Goal: Check status: Check status

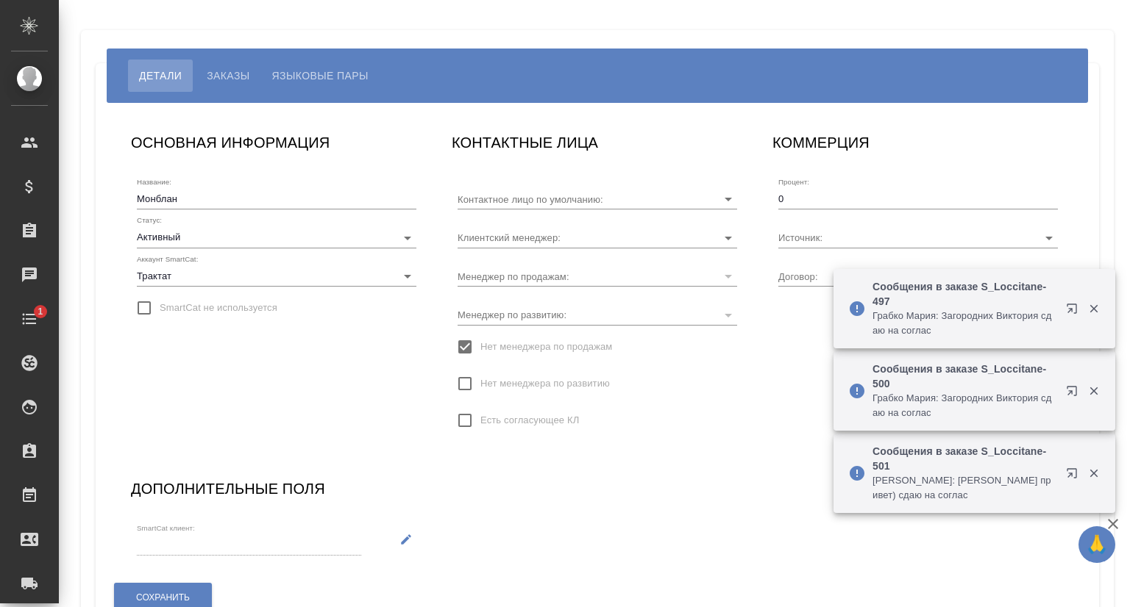
type input "[PERSON_NAME]"
type input "МБ-3858"
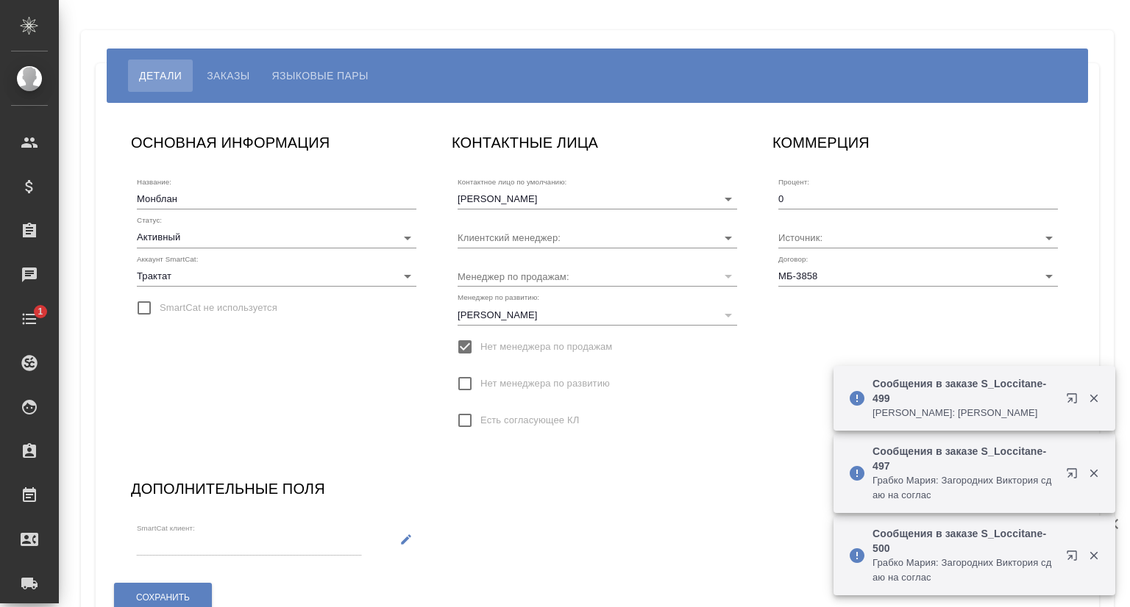
type input "[PERSON_NAME]"
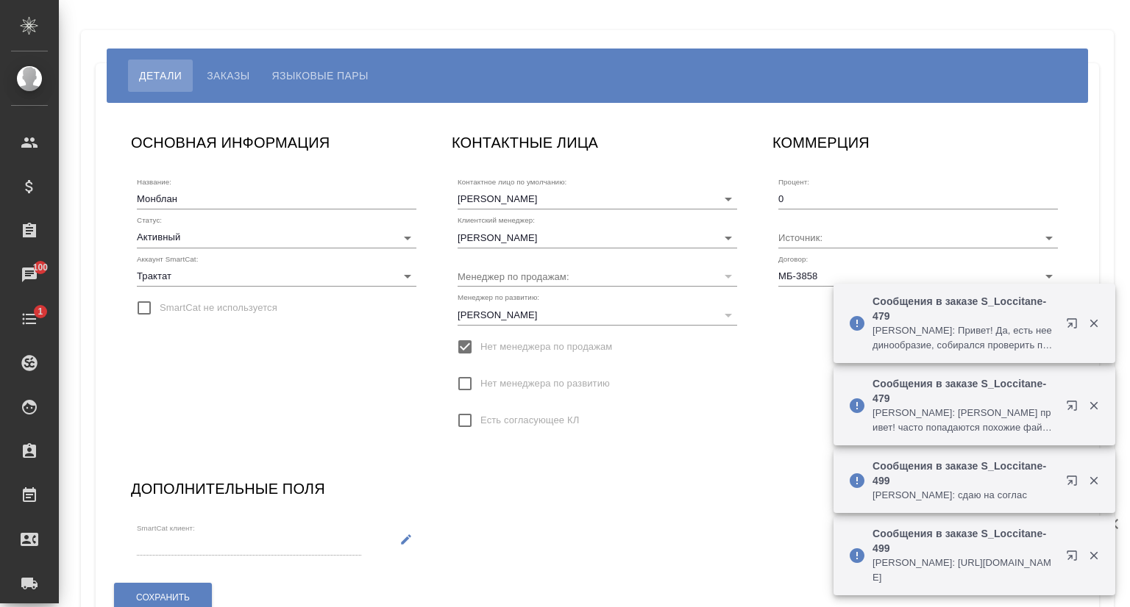
click at [244, 74] on span "Заказы" at bounding box center [228, 76] width 43 height 18
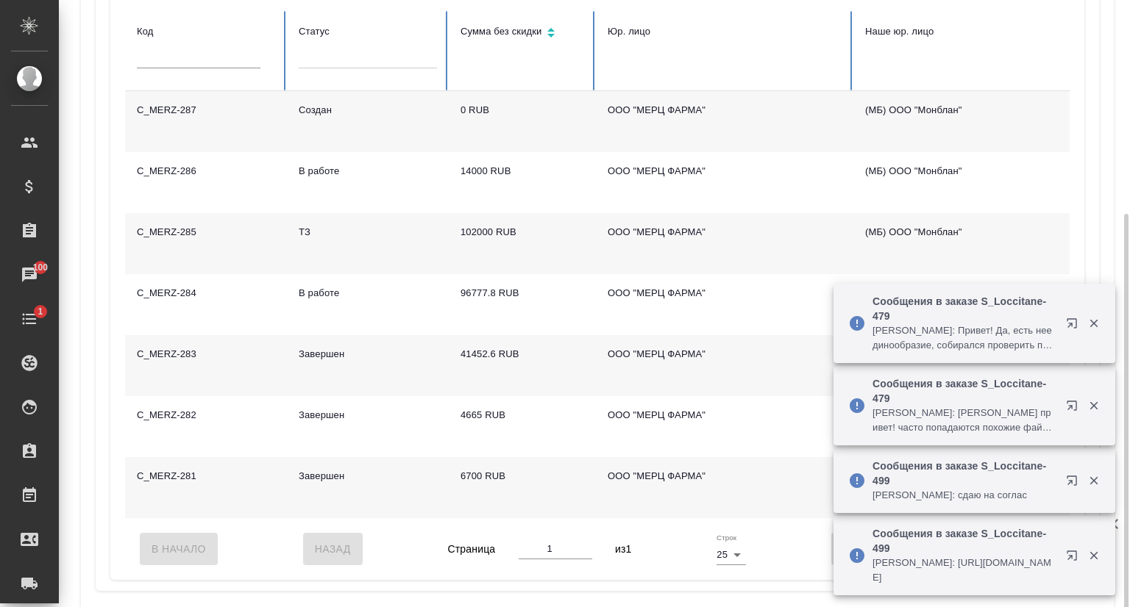
scroll to position [207, 0]
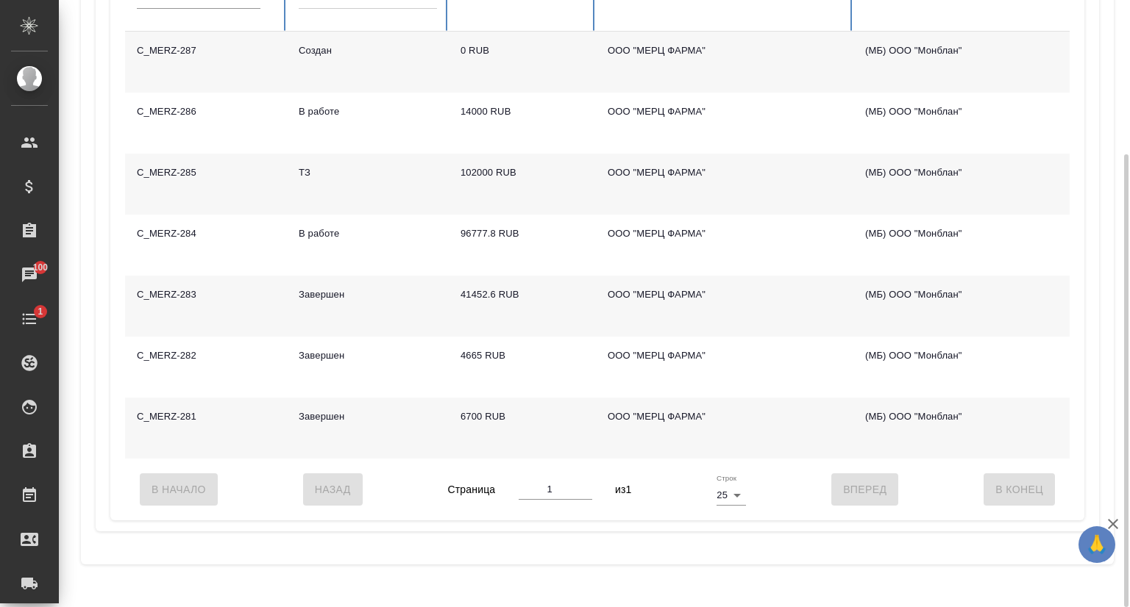
click at [168, 410] on td "C_MERZ-281" at bounding box center [206, 428] width 162 height 61
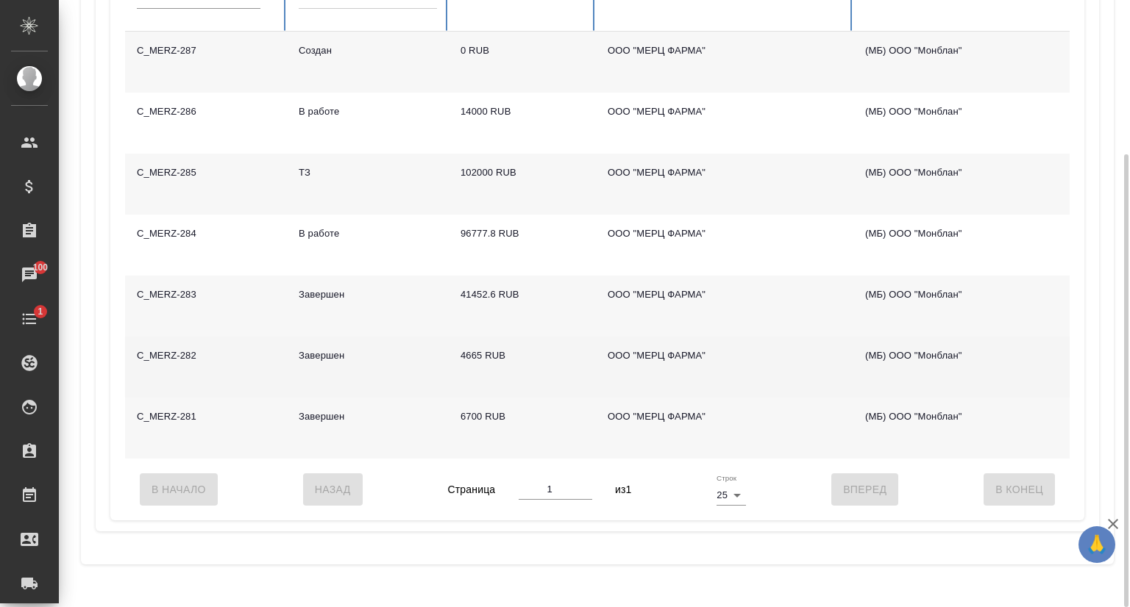
click at [169, 345] on td "C_MERZ-282" at bounding box center [206, 367] width 162 height 61
click at [170, 346] on td "C_MERZ-282" at bounding box center [206, 367] width 162 height 61
click at [165, 356] on td "C_MERZ-282" at bounding box center [206, 367] width 162 height 61
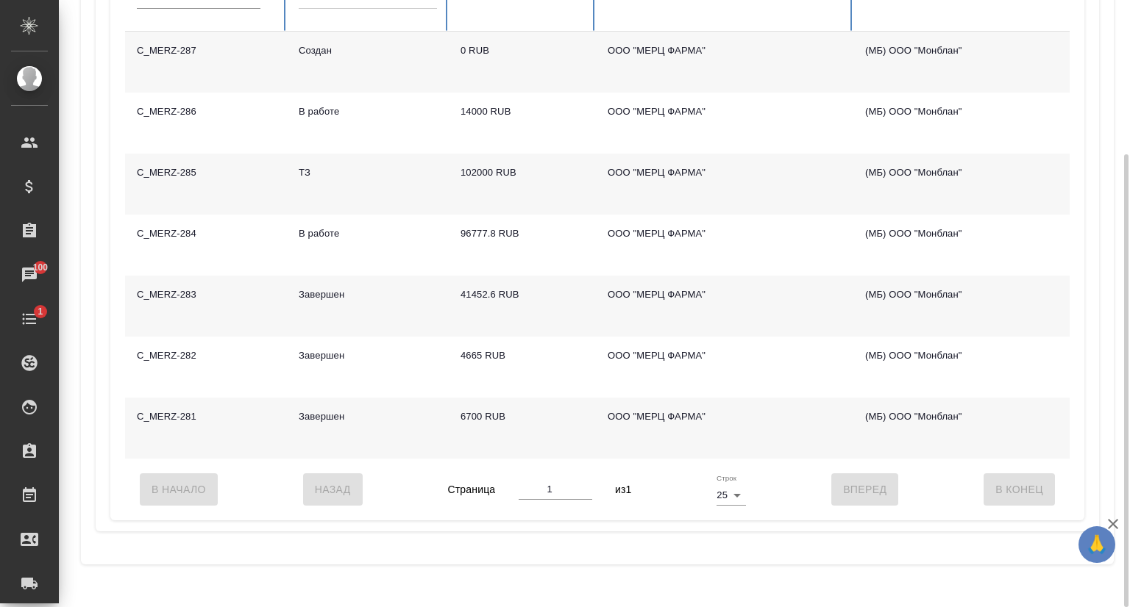
click at [181, 292] on td "C_MERZ-283" at bounding box center [206, 306] width 162 height 61
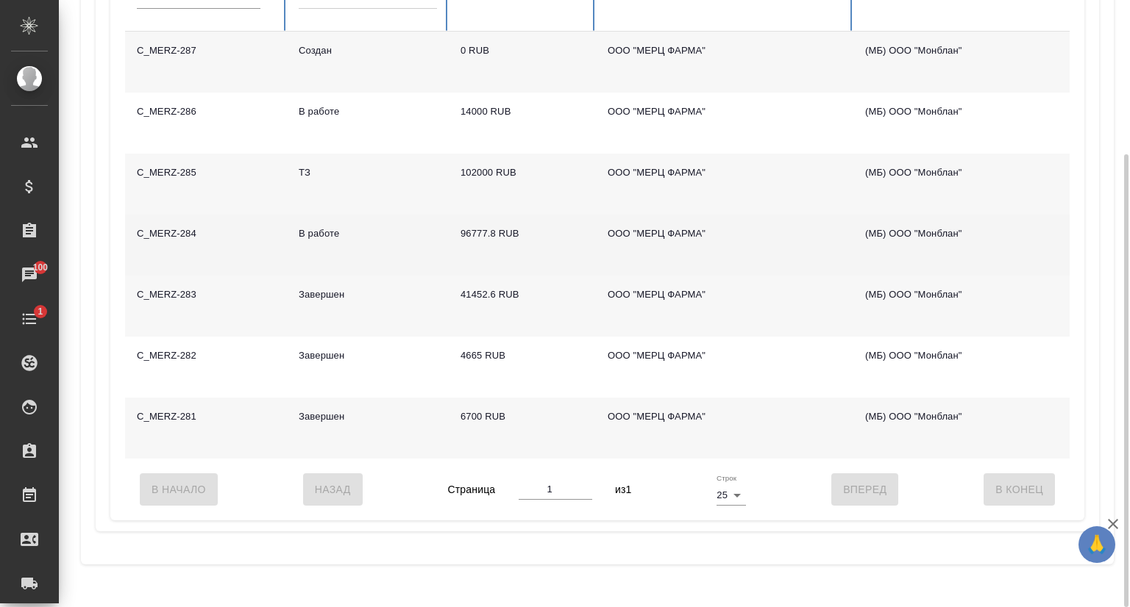
click at [168, 232] on td "C_MERZ-284" at bounding box center [206, 245] width 162 height 61
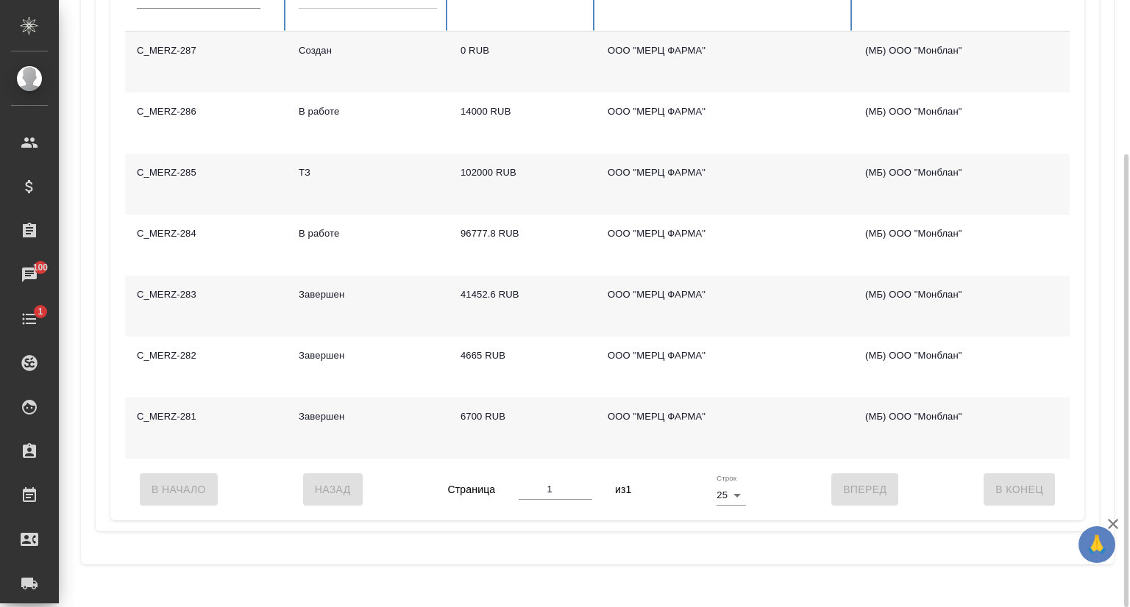
click at [232, 173] on td "C_MERZ-285" at bounding box center [206, 184] width 162 height 61
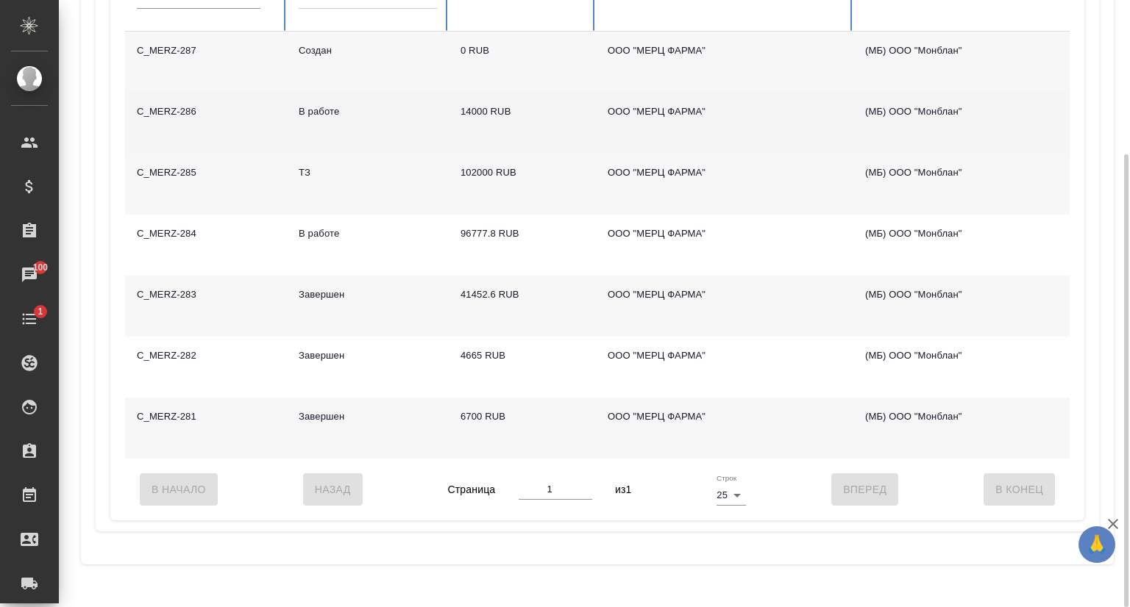
click at [188, 107] on td "C_MERZ-286" at bounding box center [206, 123] width 162 height 61
click at [188, 106] on td "C_MERZ-286" at bounding box center [206, 123] width 162 height 61
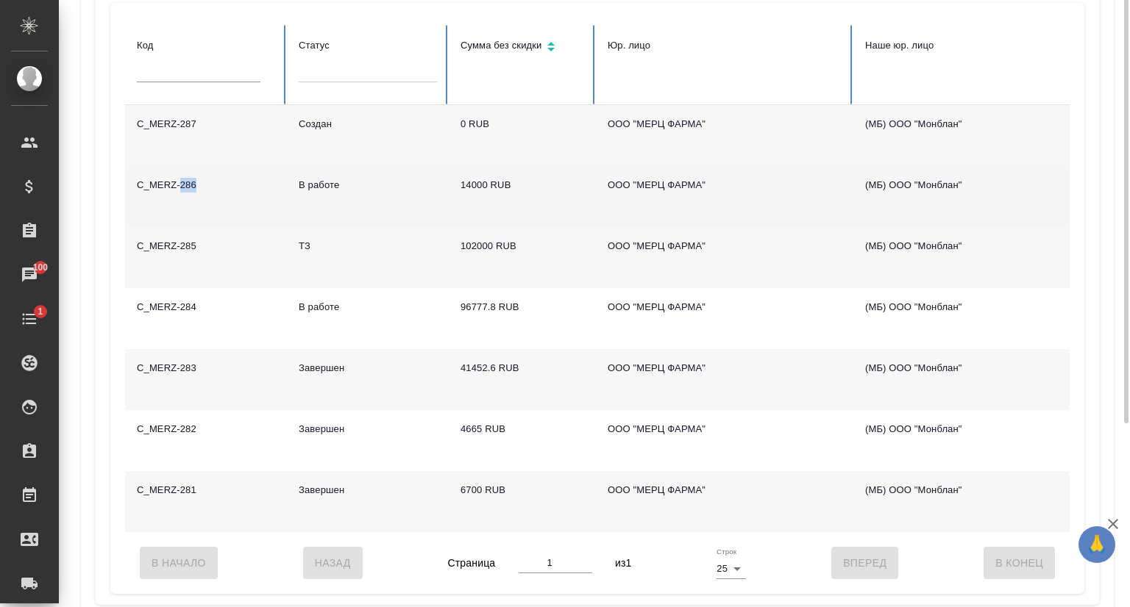
scroll to position [60, 0]
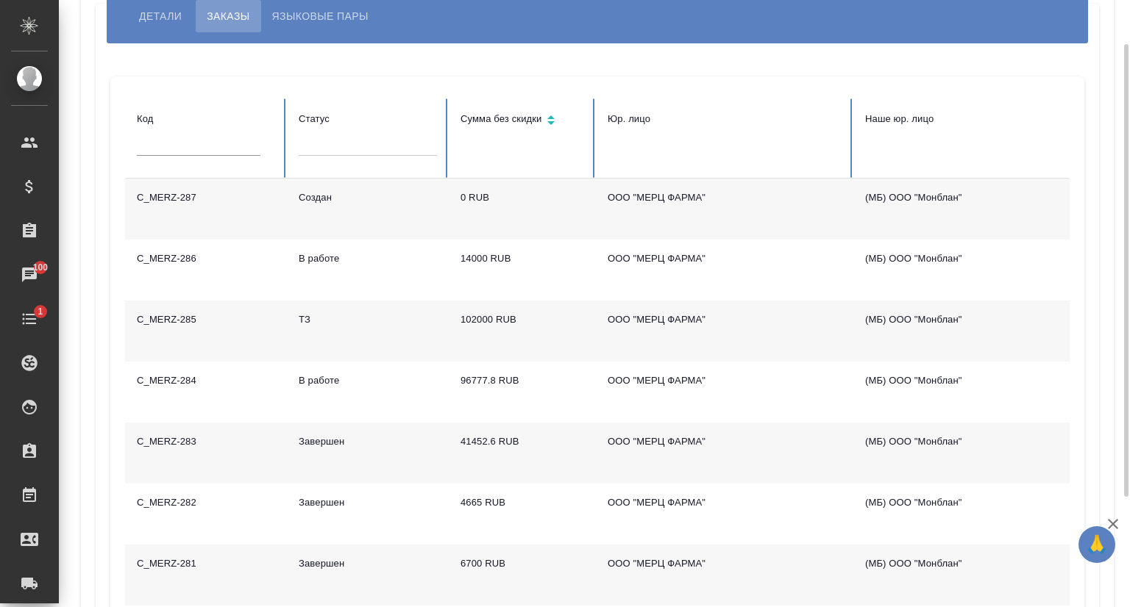
click at [171, 192] on td "C_MERZ-287" at bounding box center [206, 209] width 162 height 61
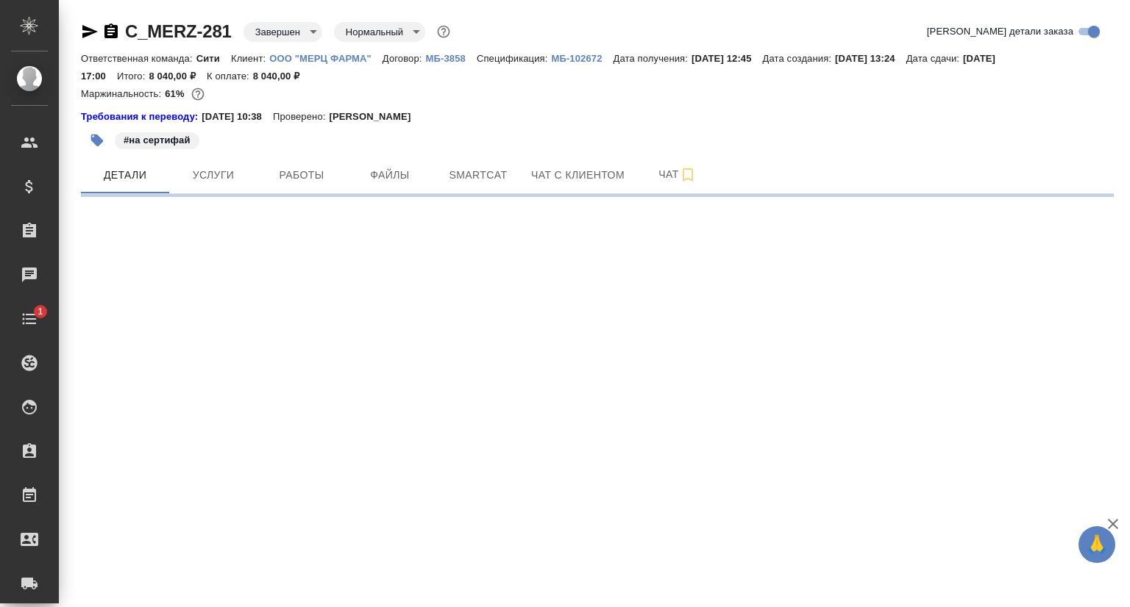
select select "RU"
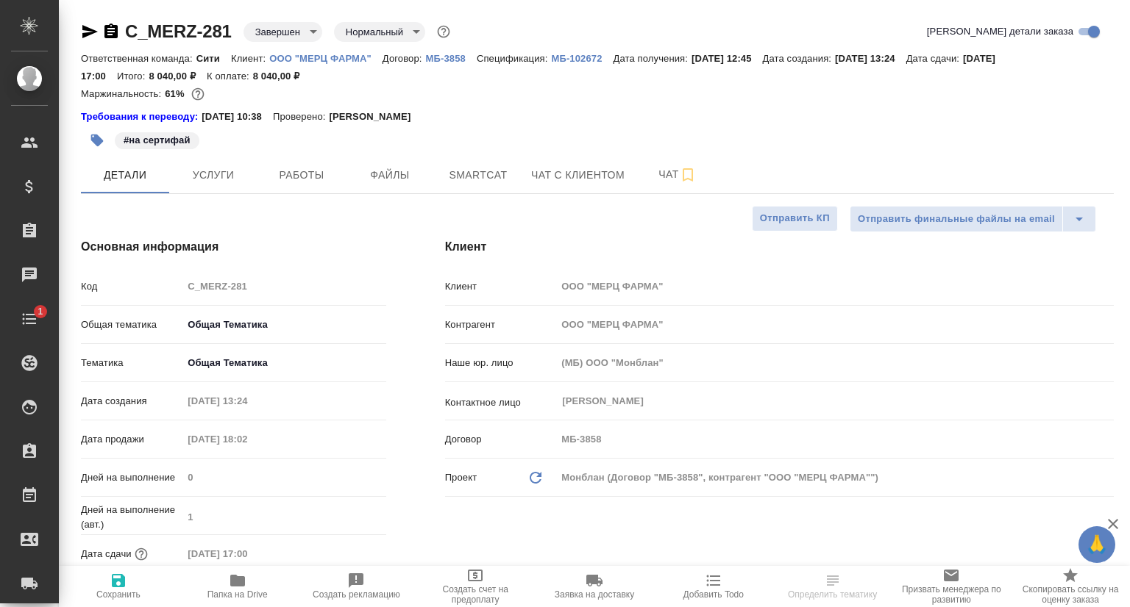
type textarea "x"
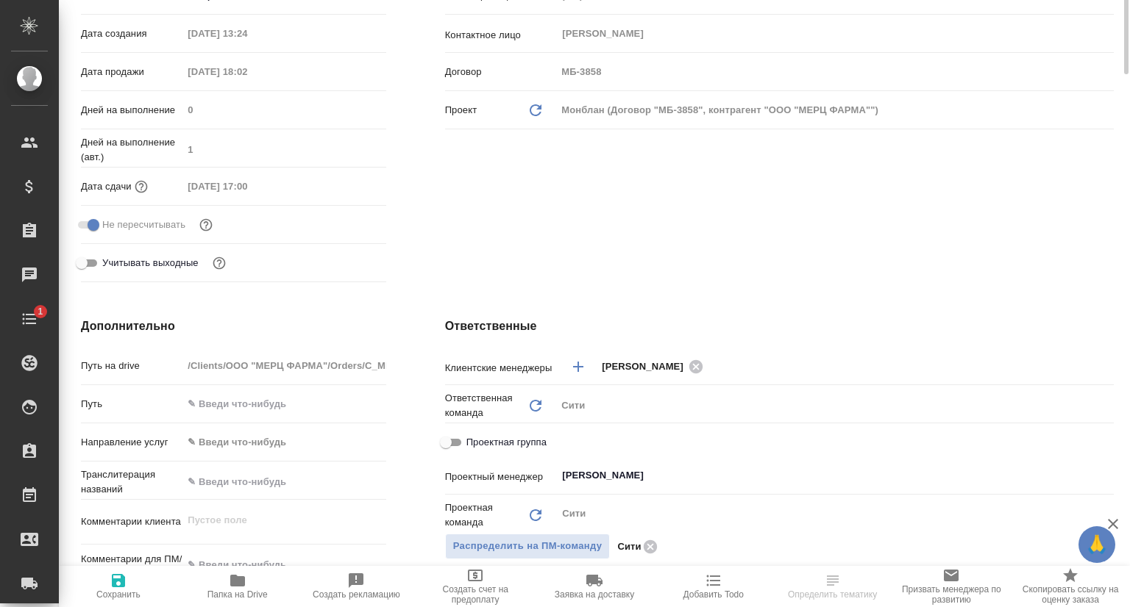
type textarea "x"
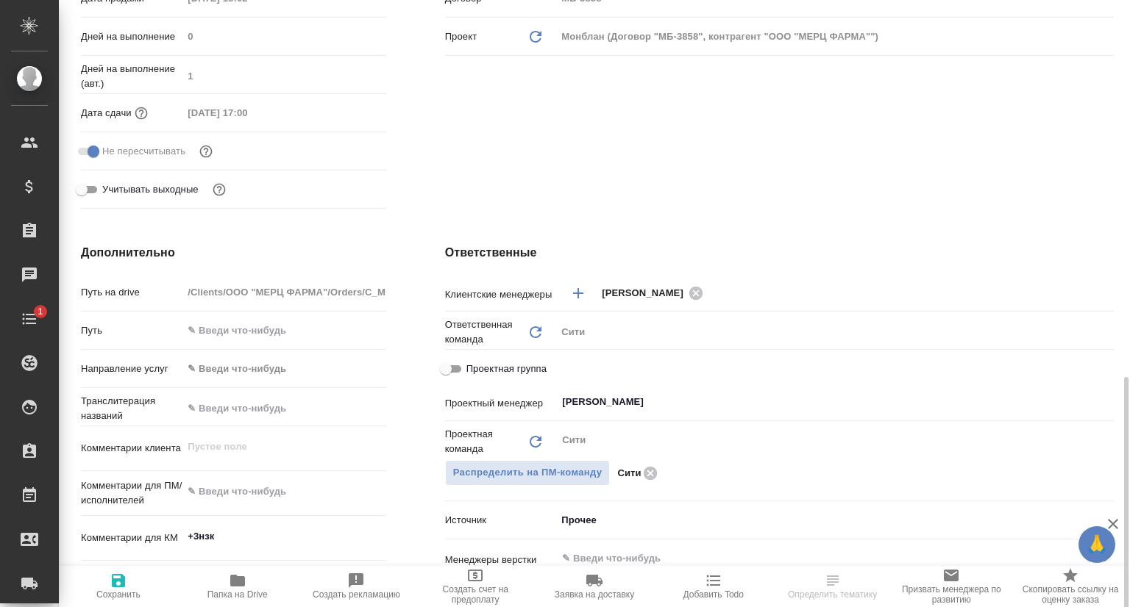
scroll to position [735, 0]
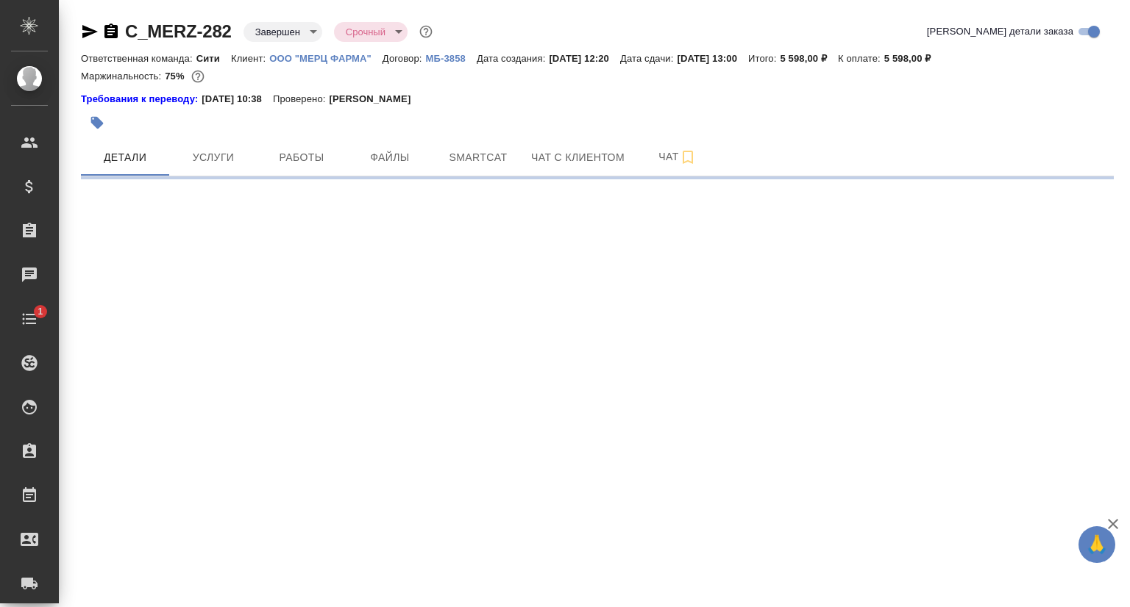
select select "RU"
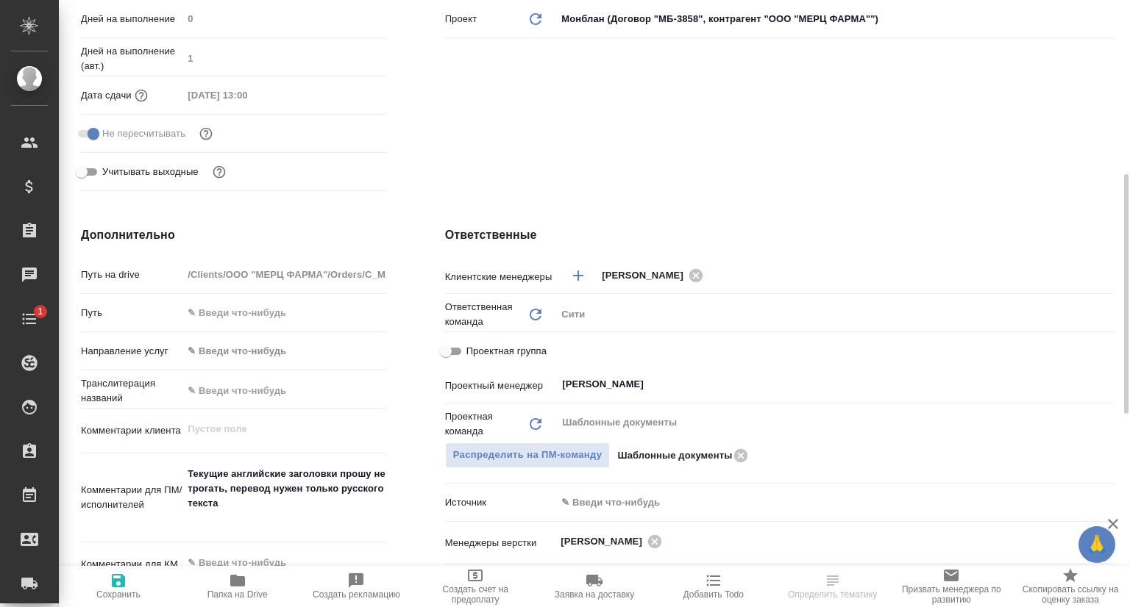
type textarea "x"
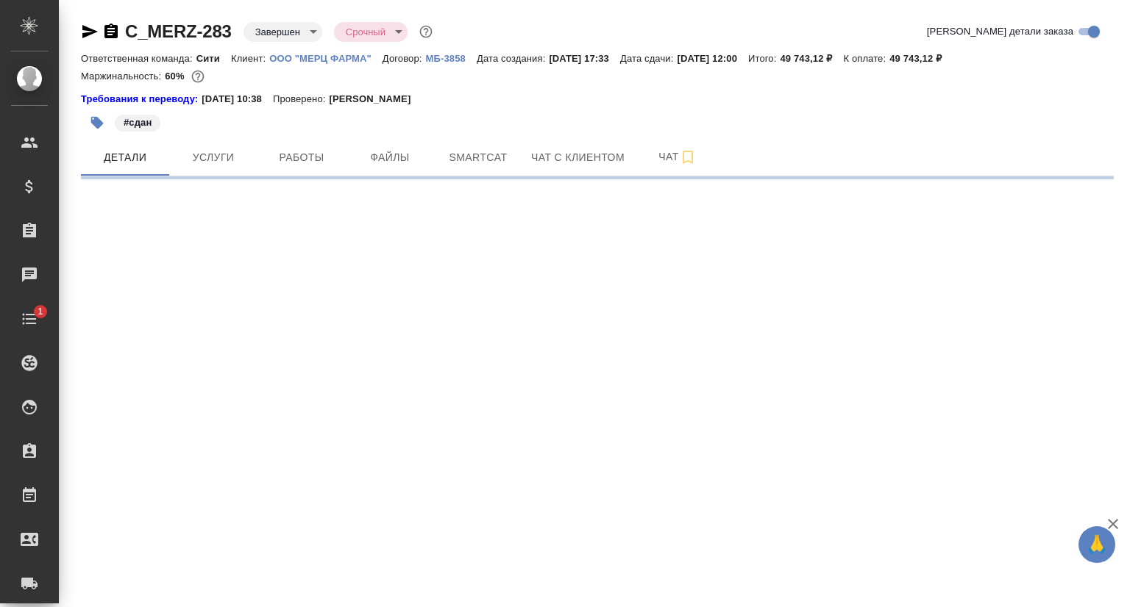
select select "RU"
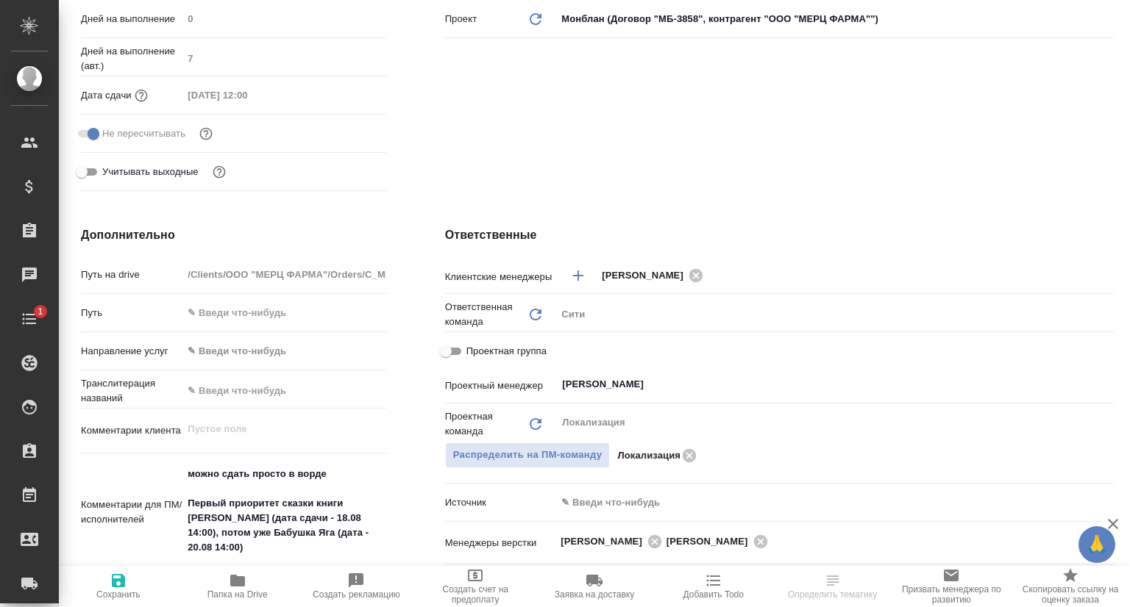
scroll to position [662, 0]
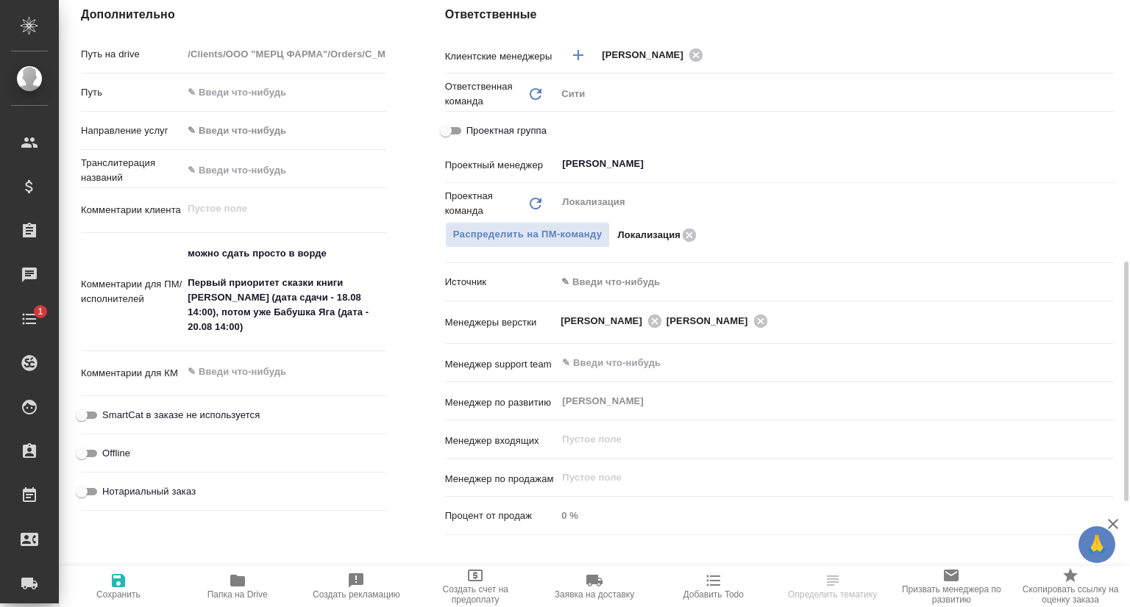
type textarea "x"
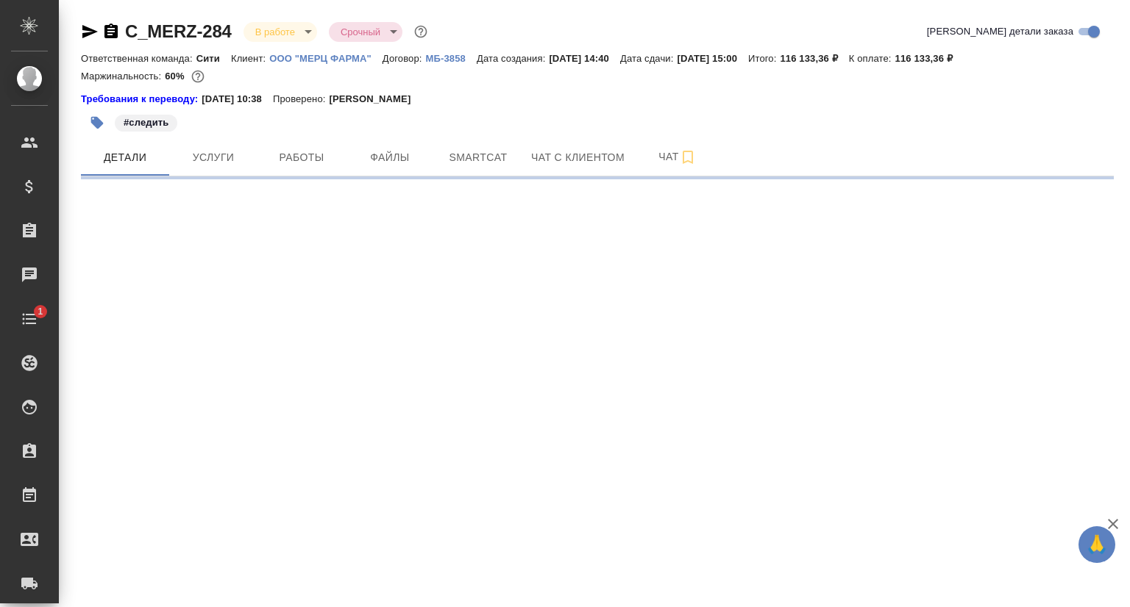
select select "RU"
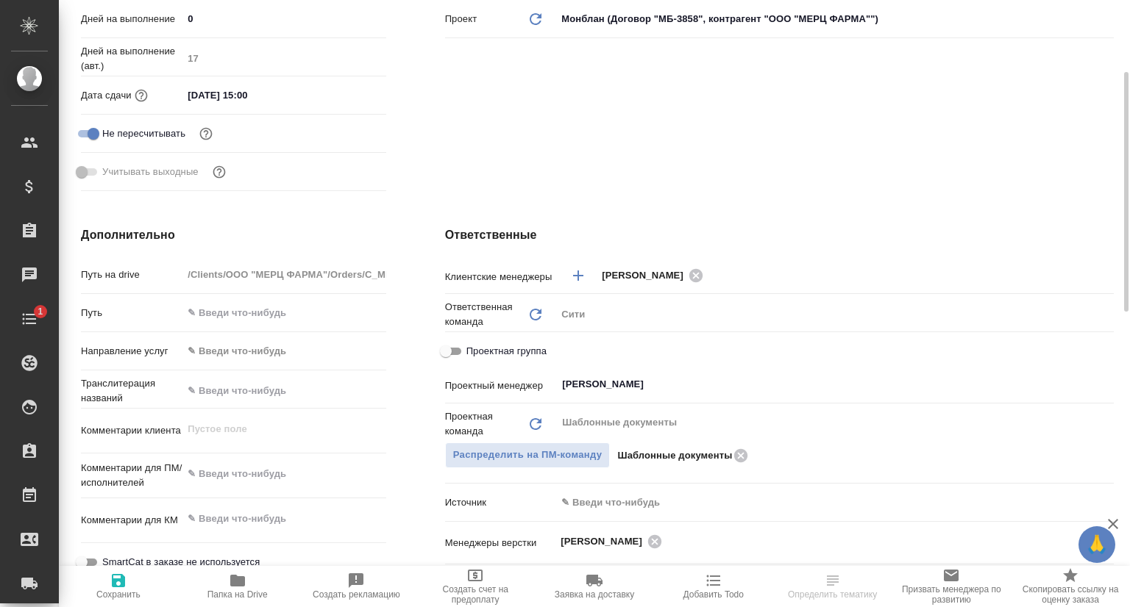
type textarea "x"
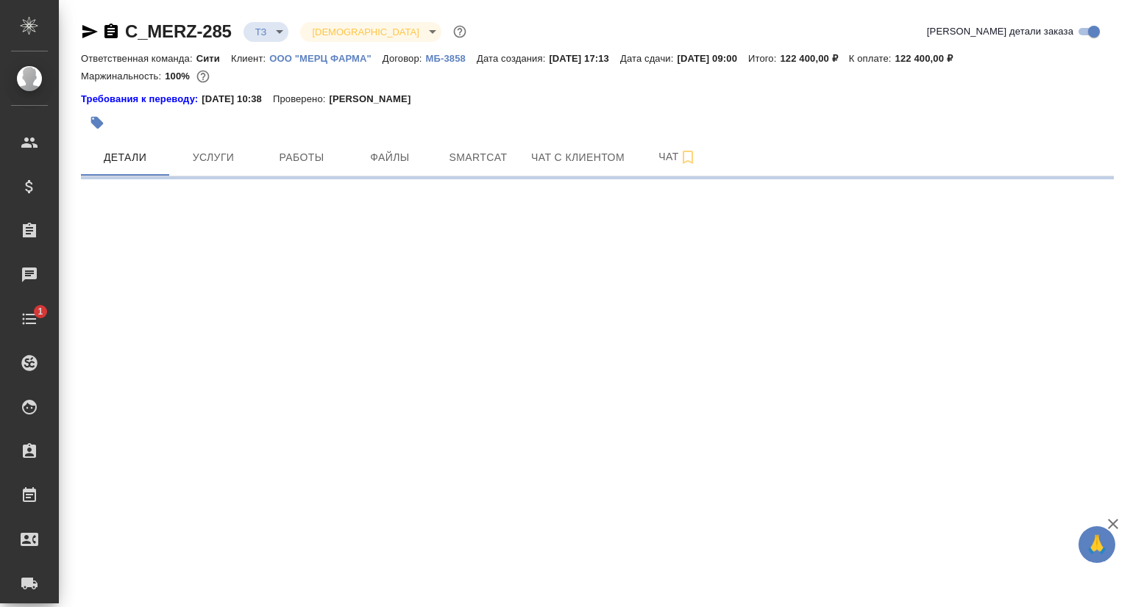
select select "RU"
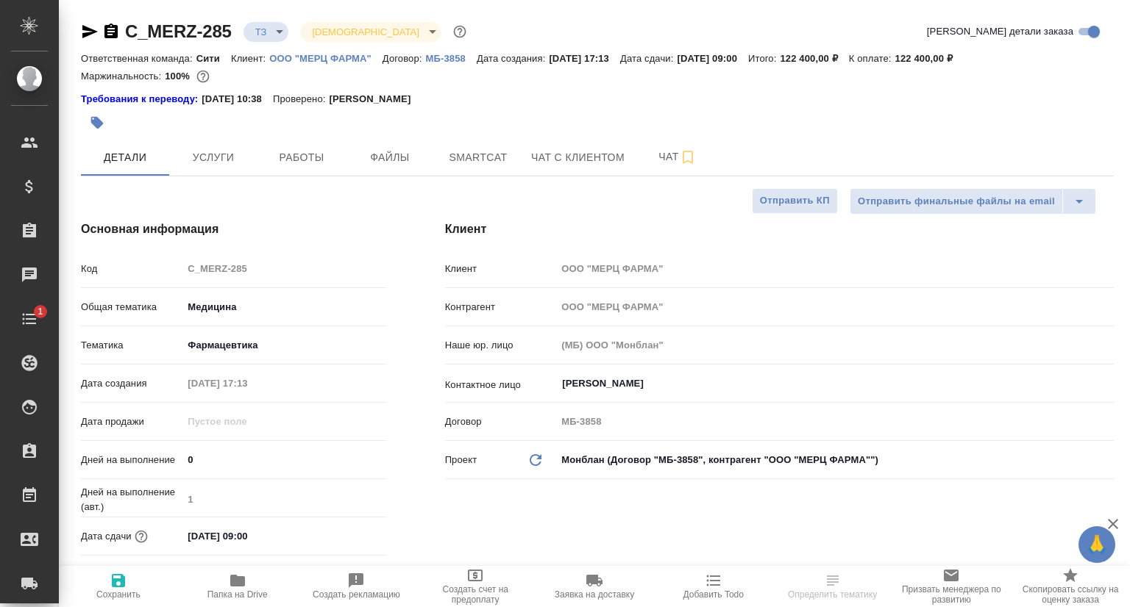
type textarea "x"
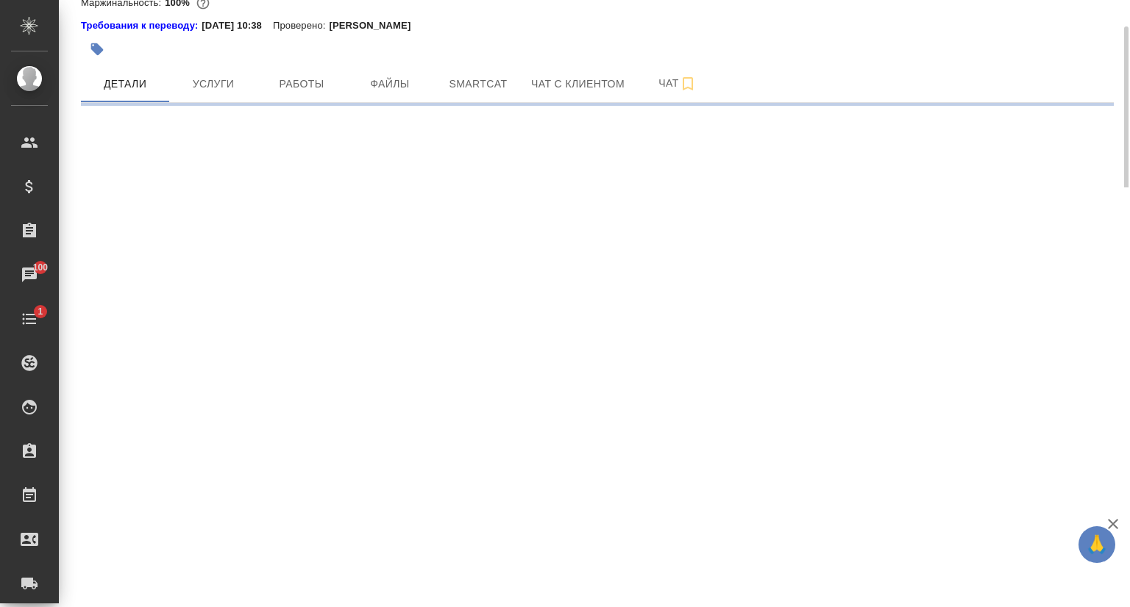
select select "RU"
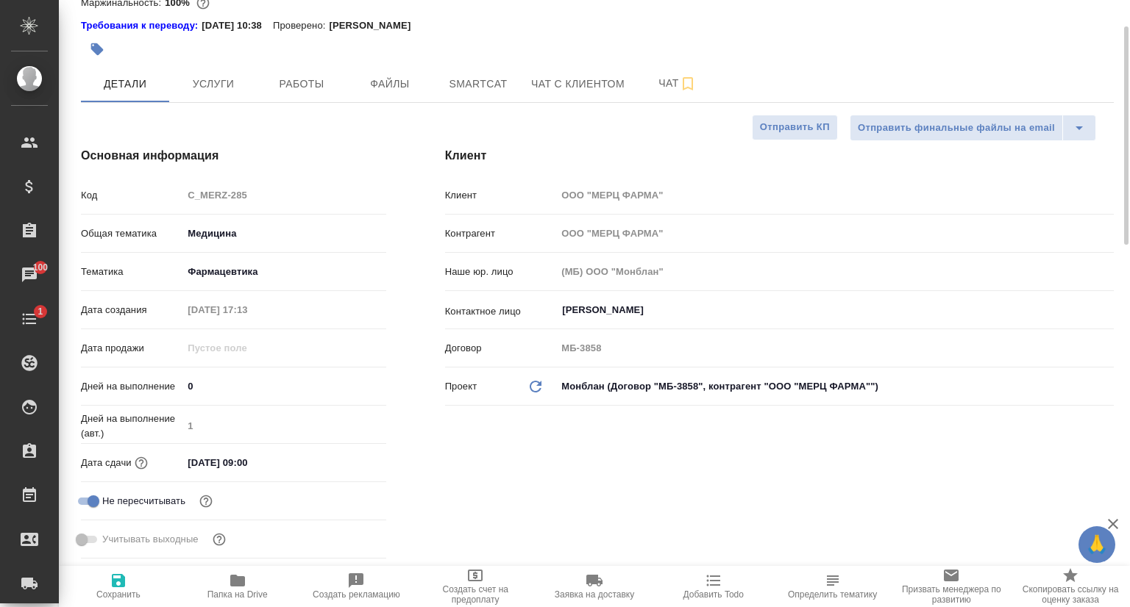
type textarea "x"
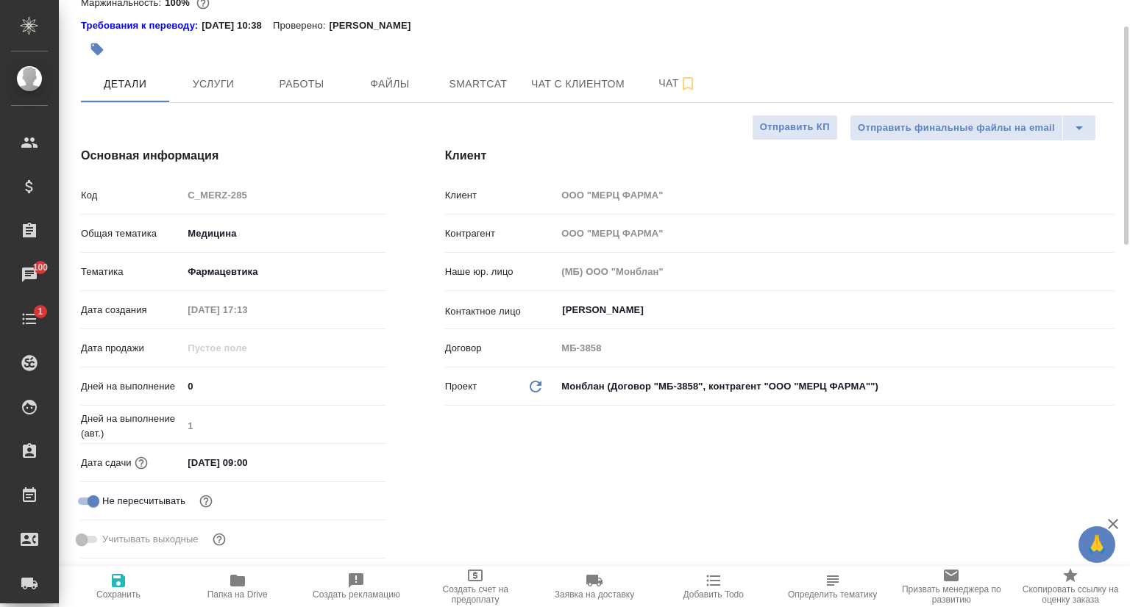
type textarea "x"
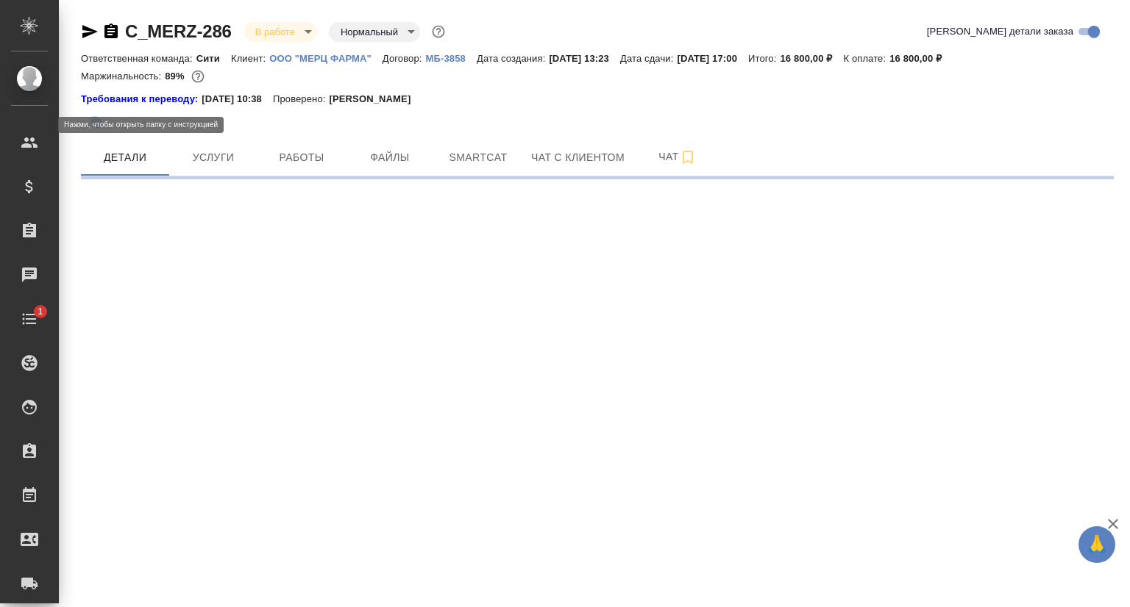
select select "RU"
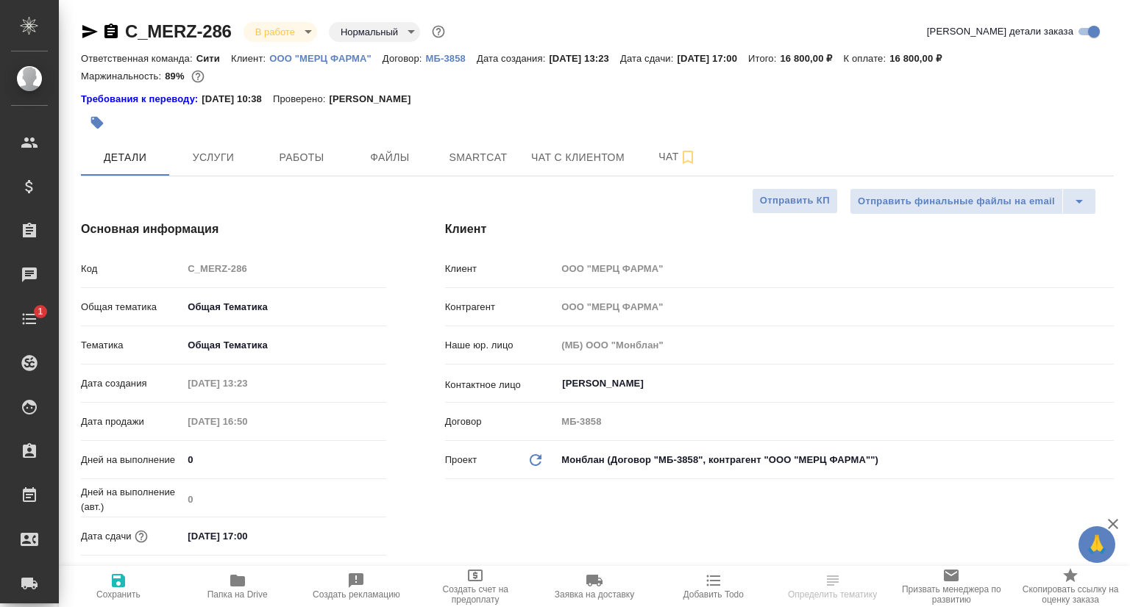
type textarea "x"
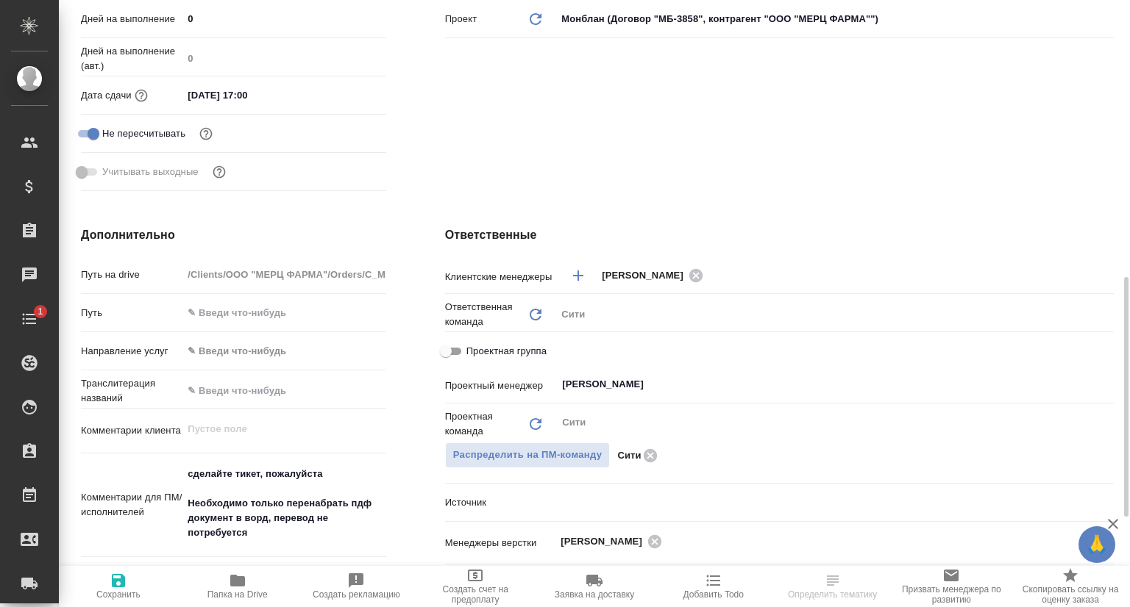
scroll to position [588, 0]
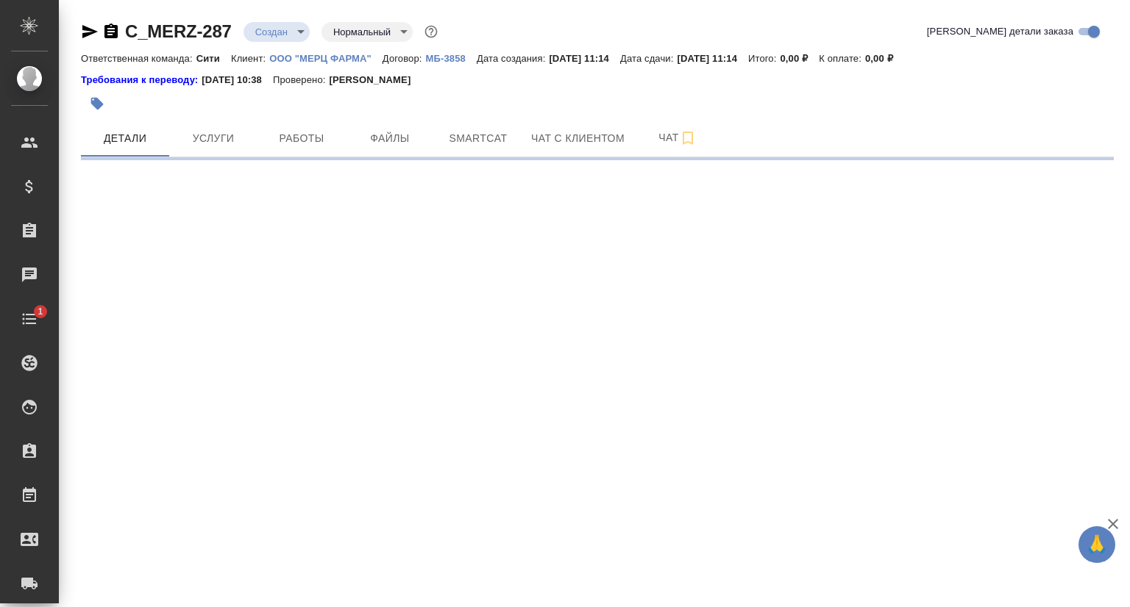
select select "RU"
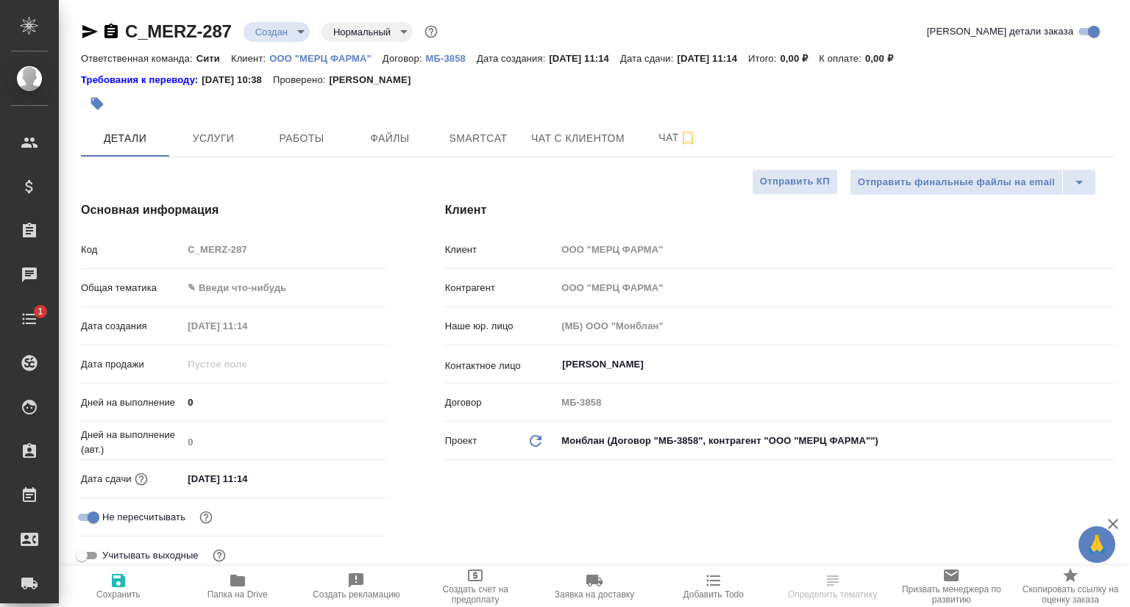
type textarea "x"
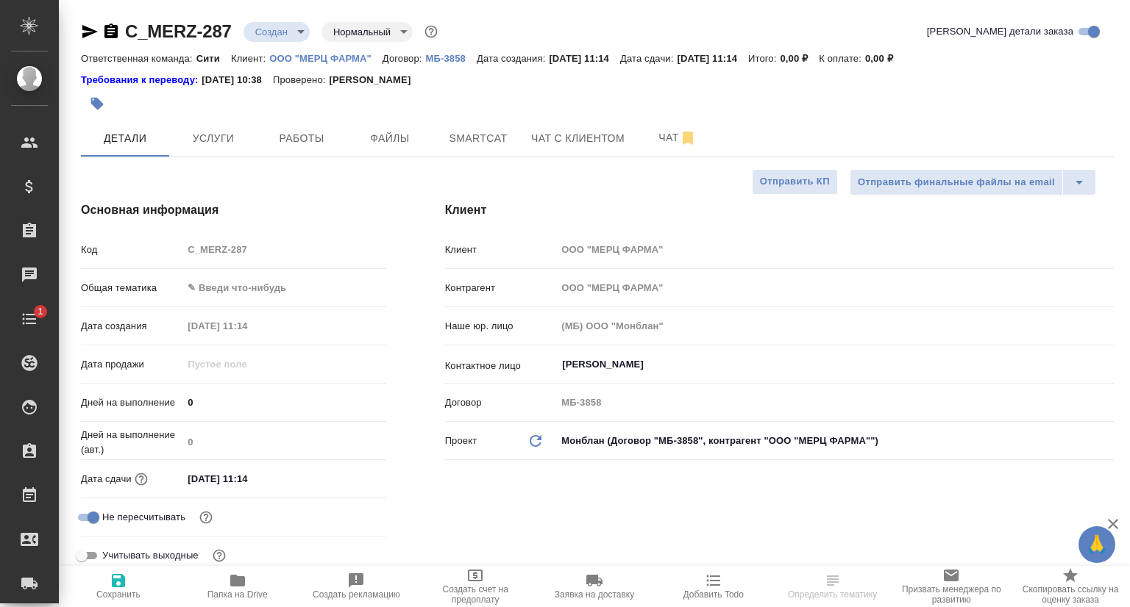
type textarea "x"
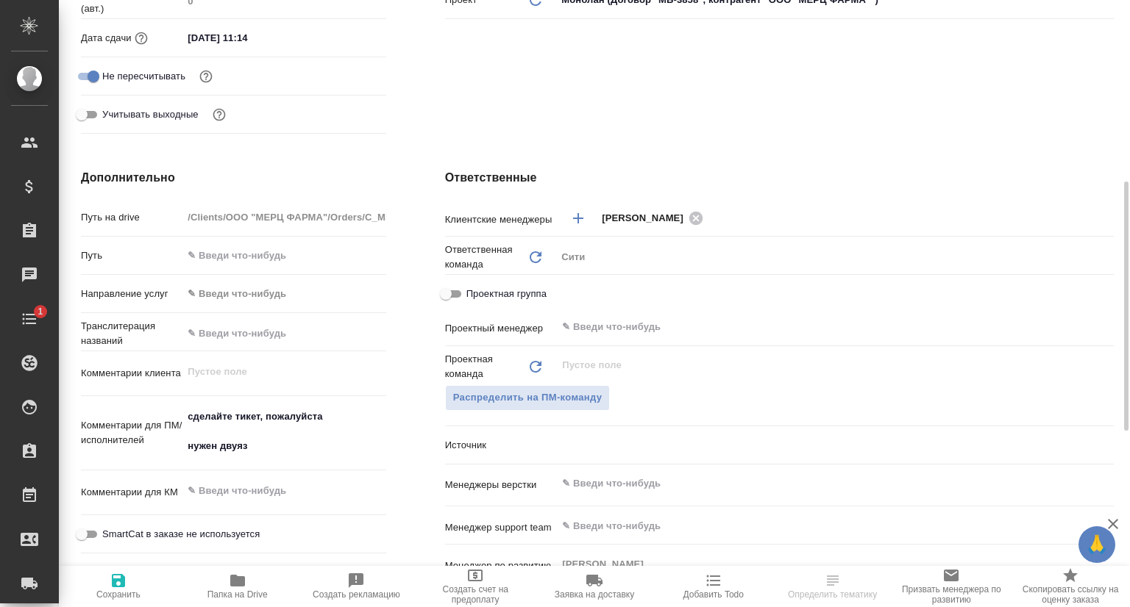
scroll to position [662, 0]
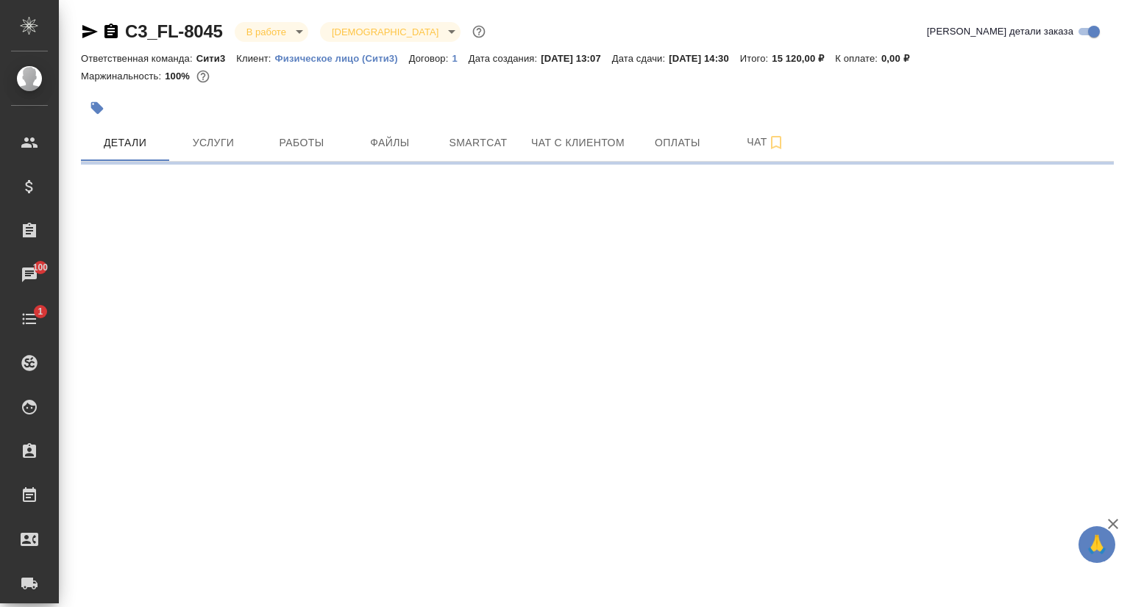
select select "RU"
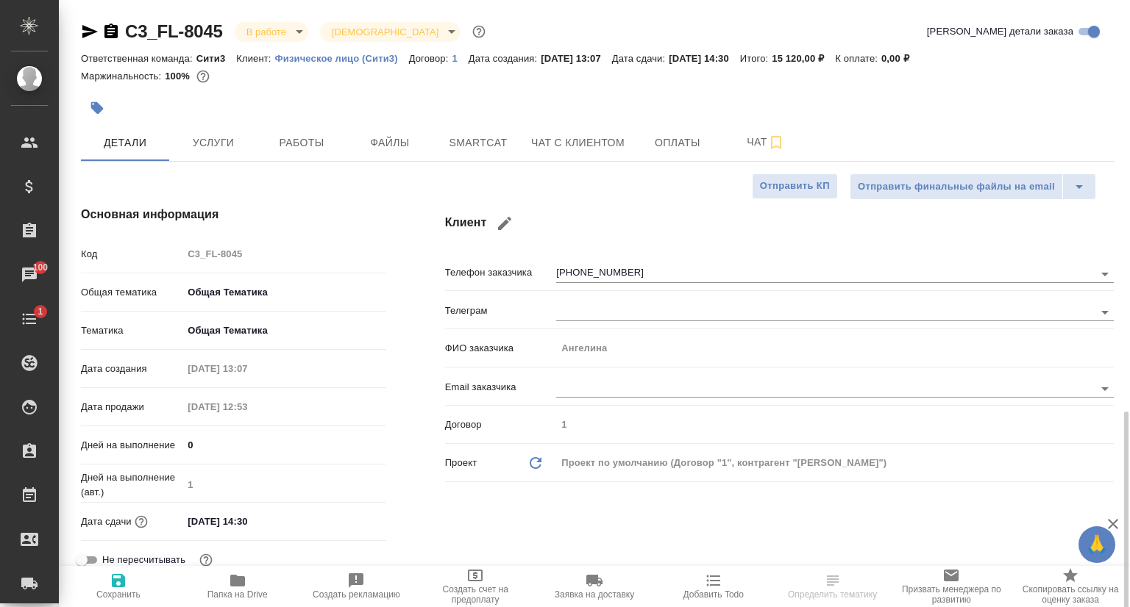
scroll to position [441, 0]
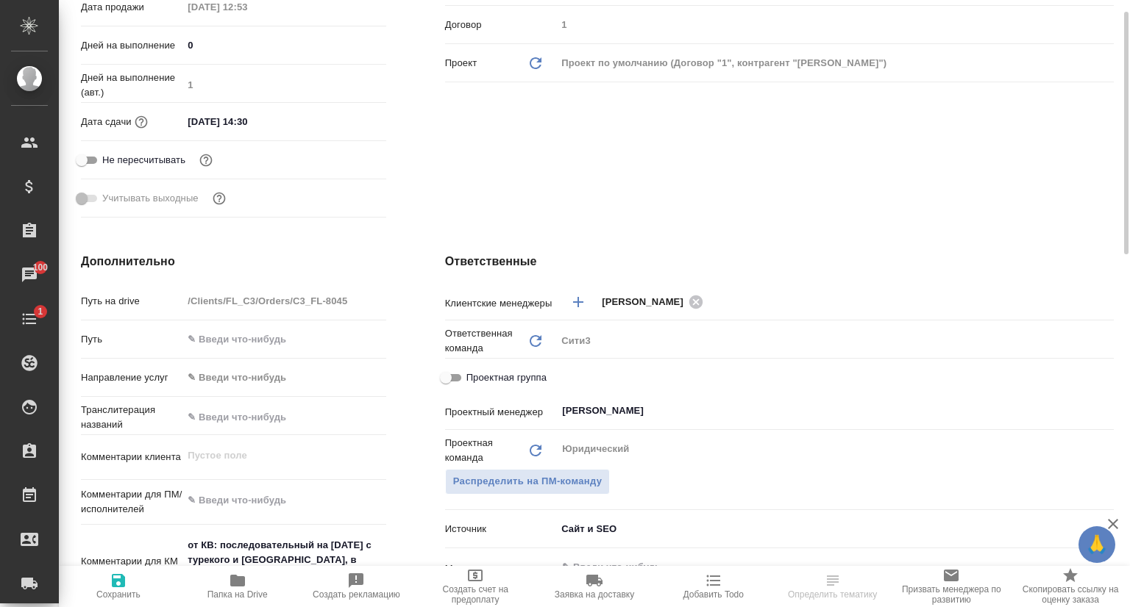
type textarea "x"
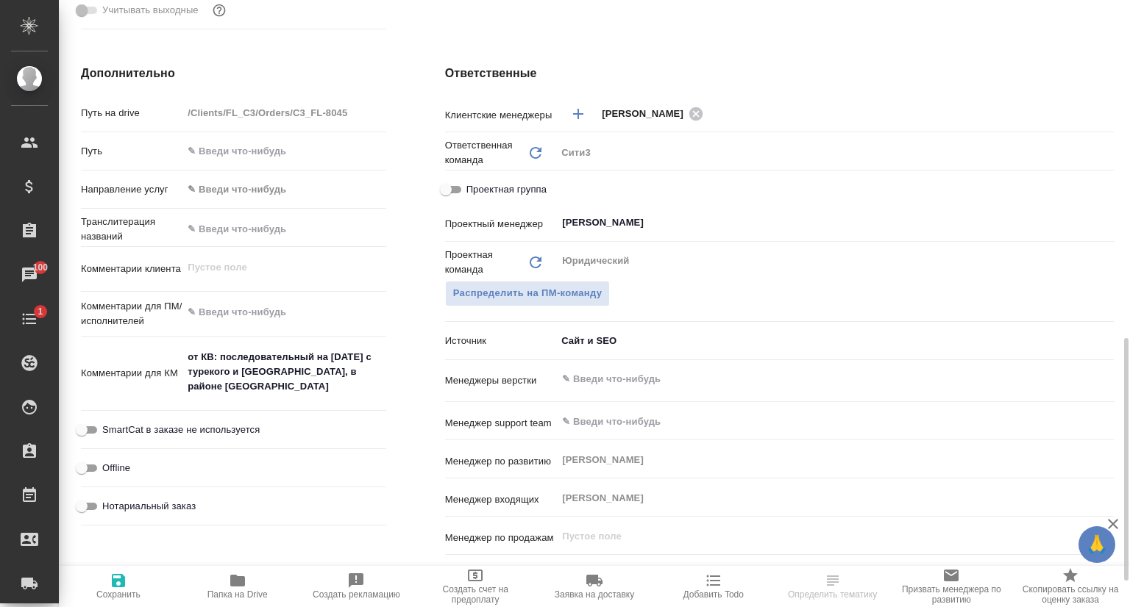
scroll to position [662, 0]
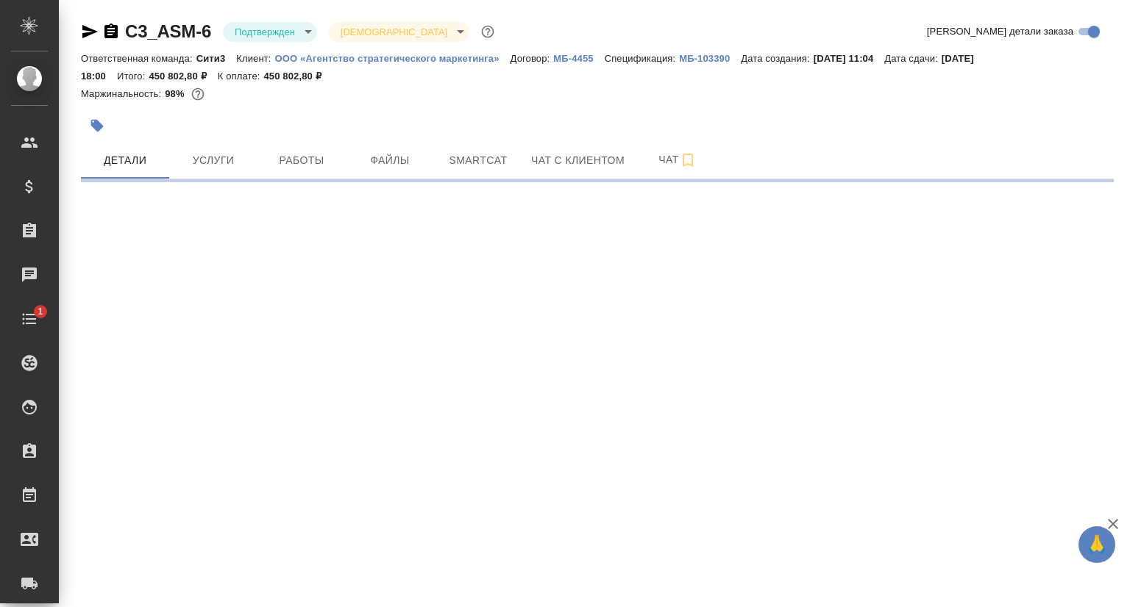
select select "RU"
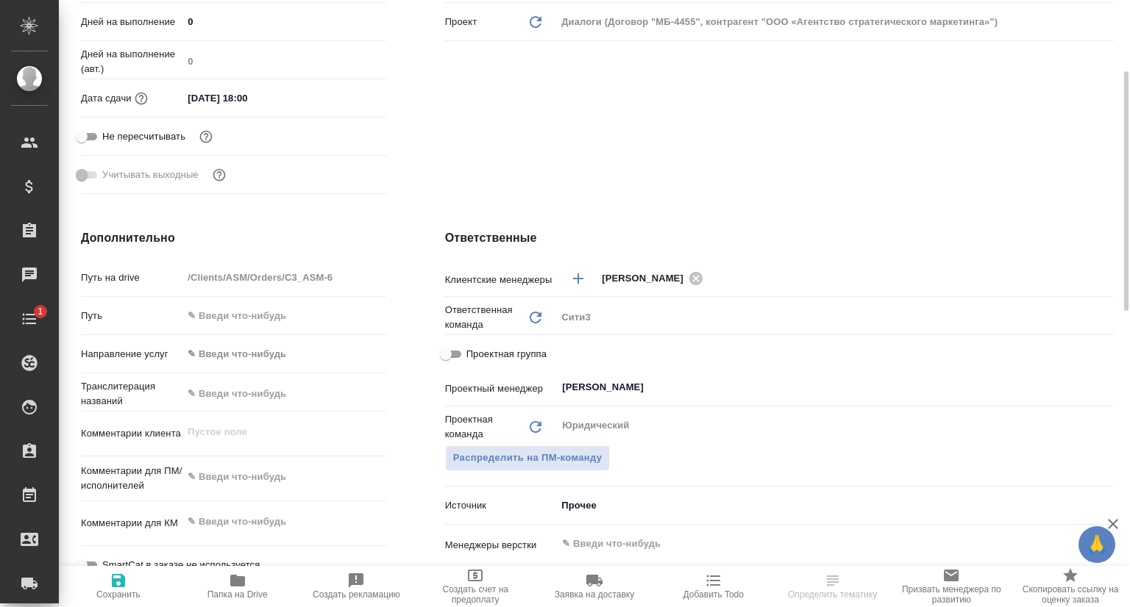
type textarea "x"
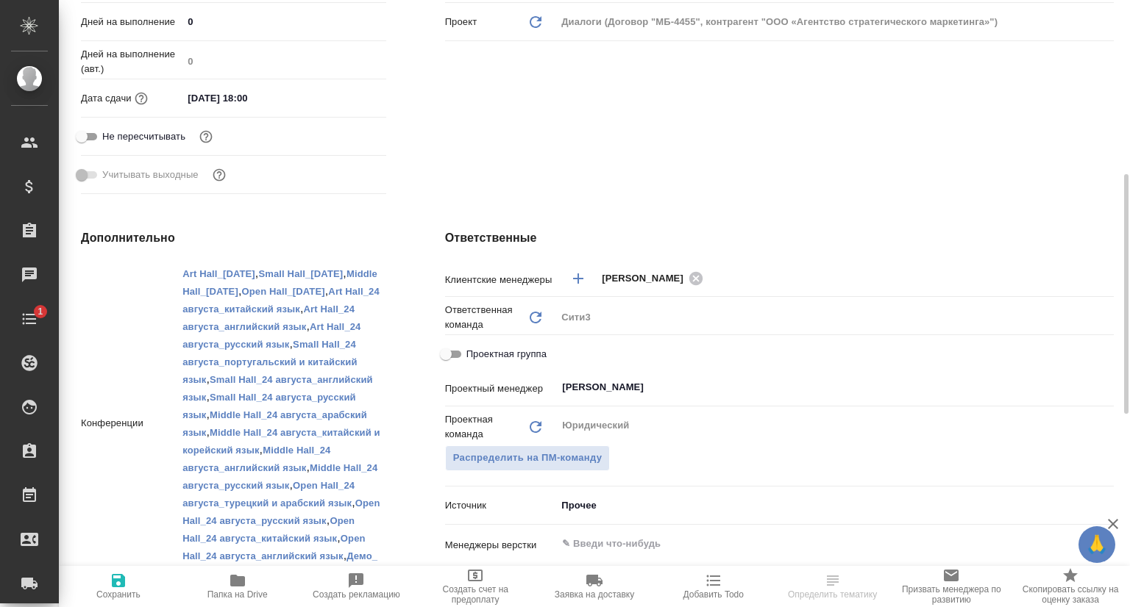
scroll to position [883, 0]
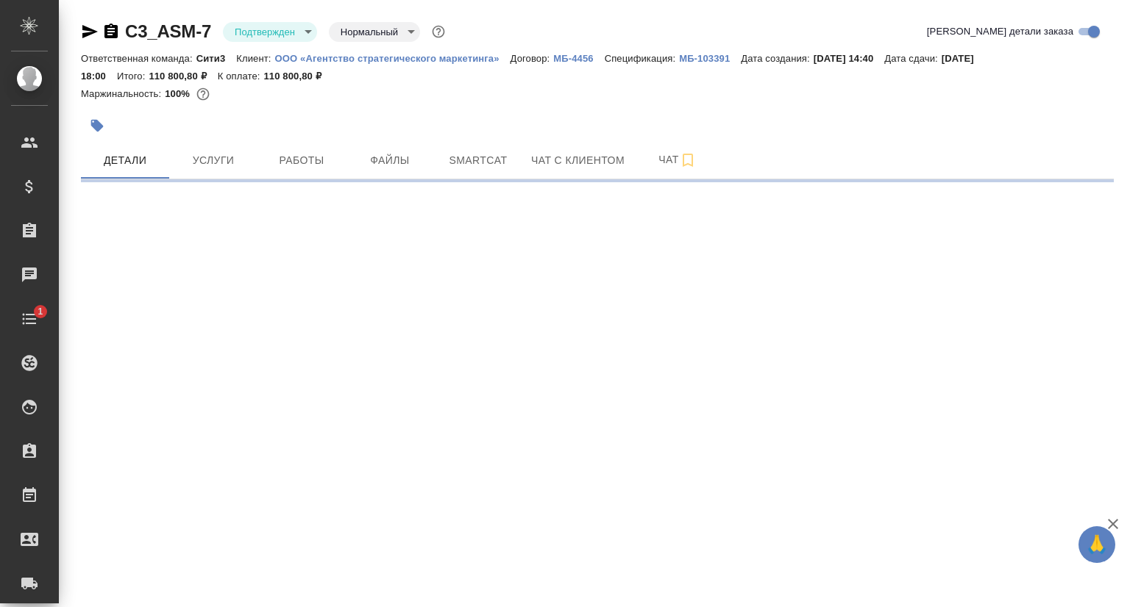
select select "RU"
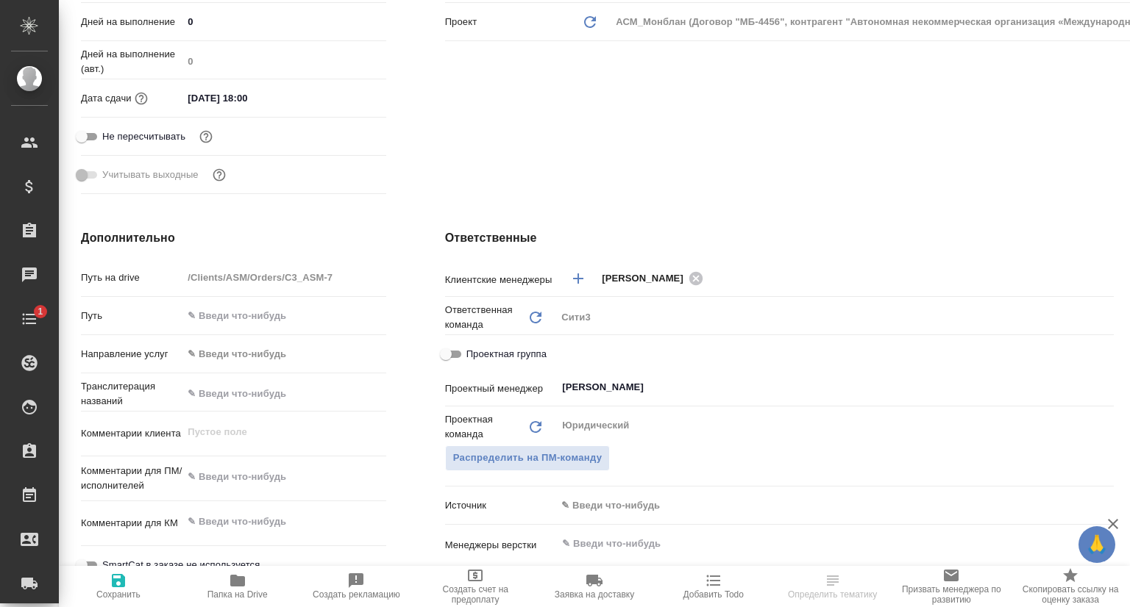
type textarea "x"
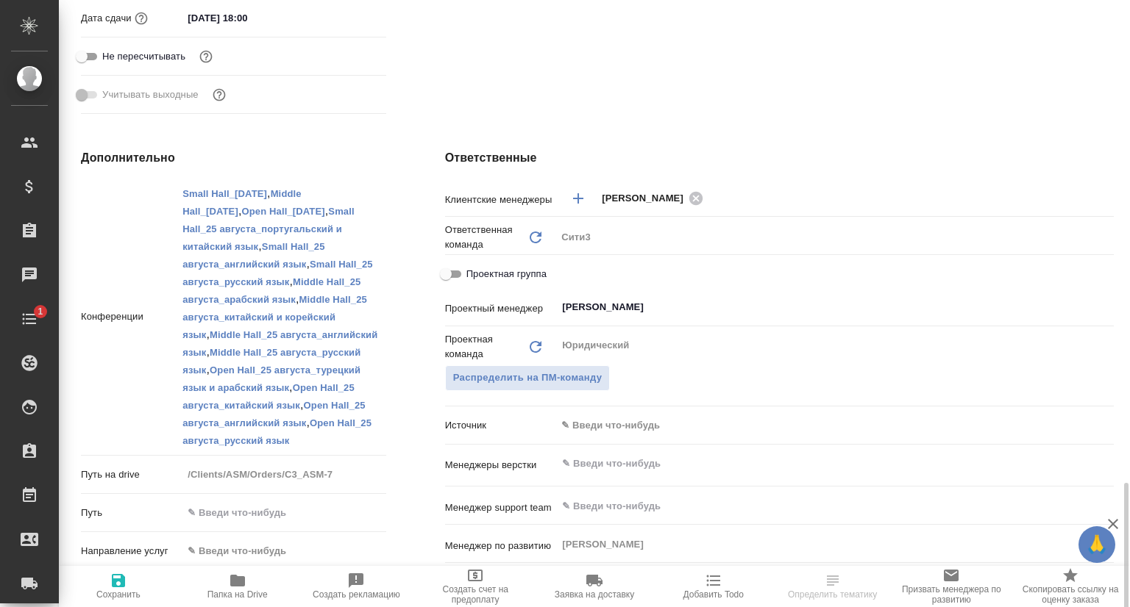
scroll to position [742, 0]
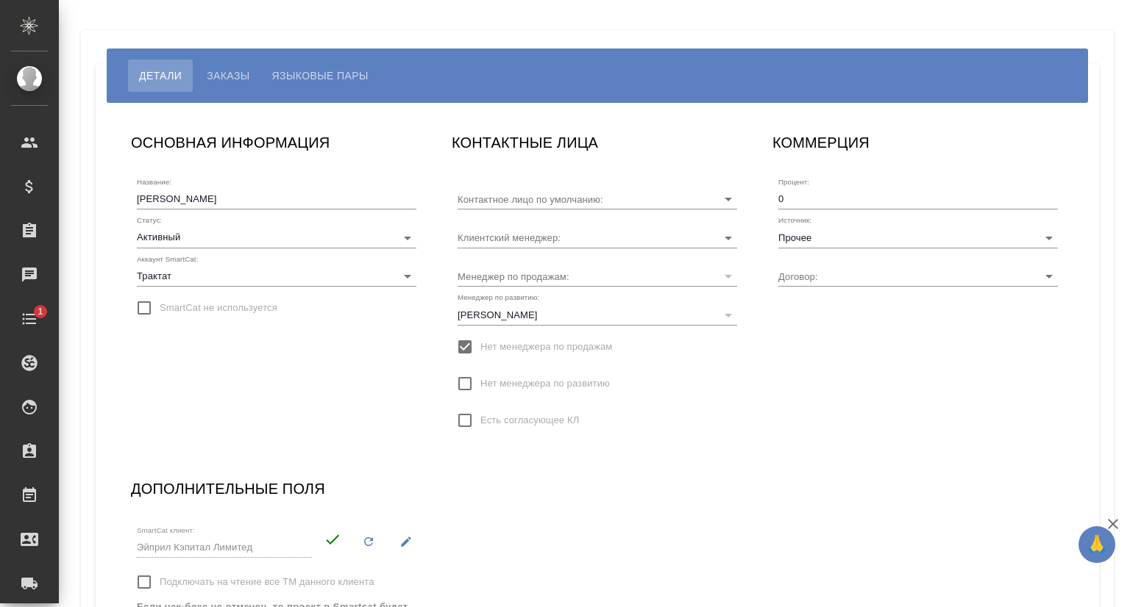
type input "[PERSON_NAME]"
type input "Без договора"
click at [239, 73] on span "Заказы" at bounding box center [228, 76] width 43 height 18
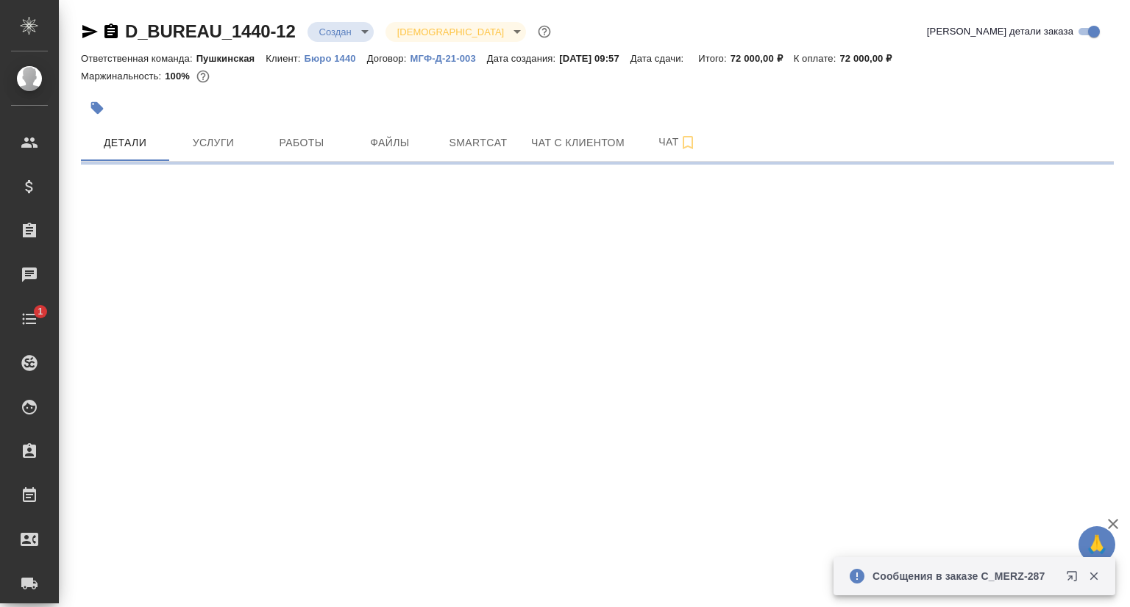
select select "RU"
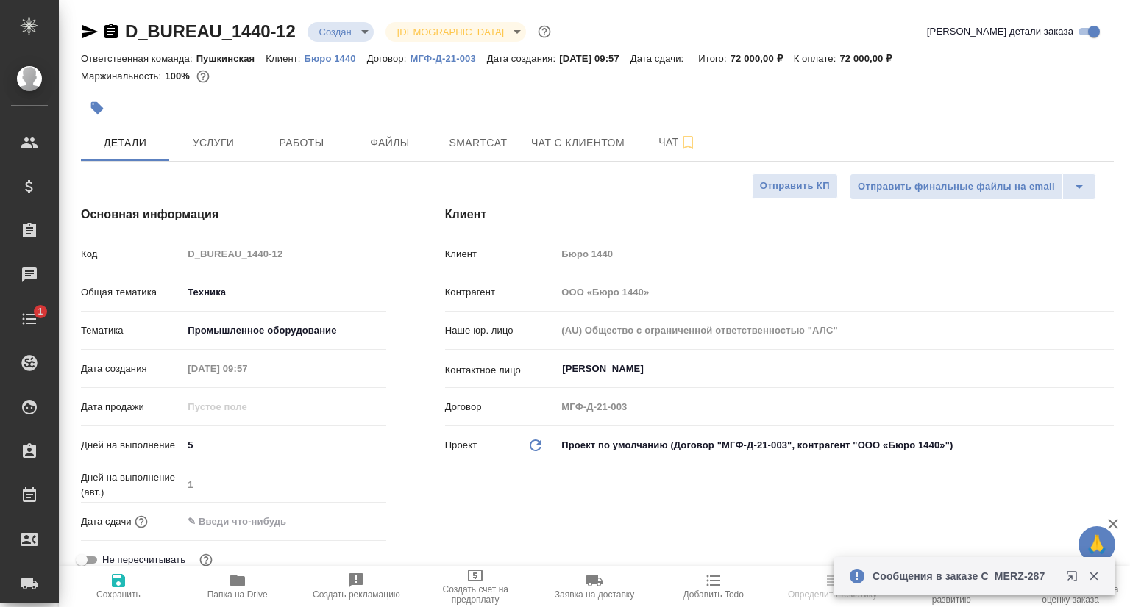
type textarea "x"
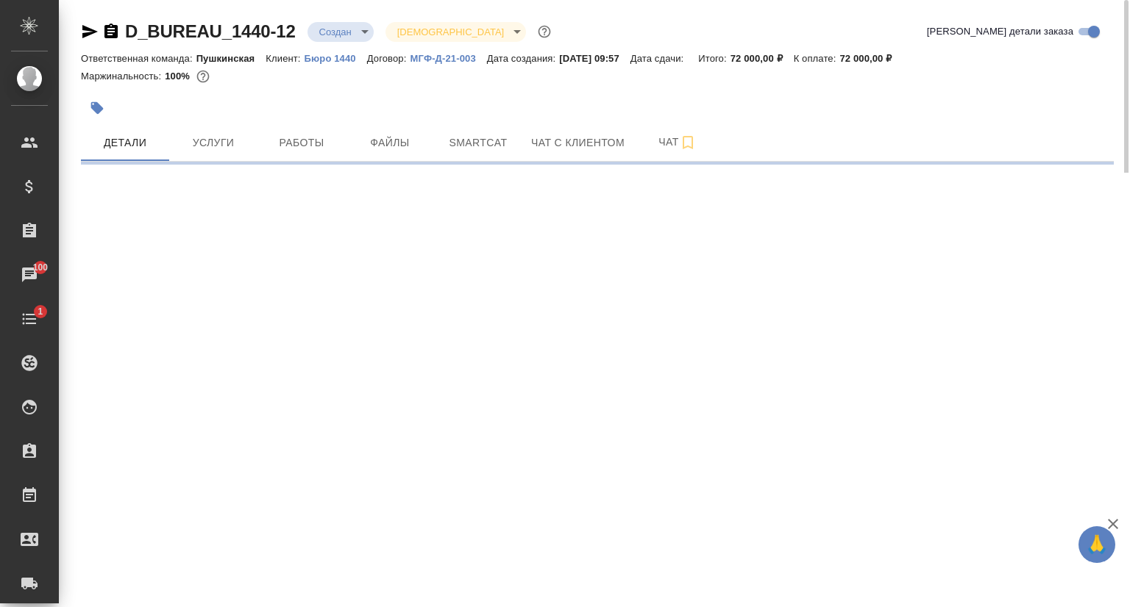
select select "RU"
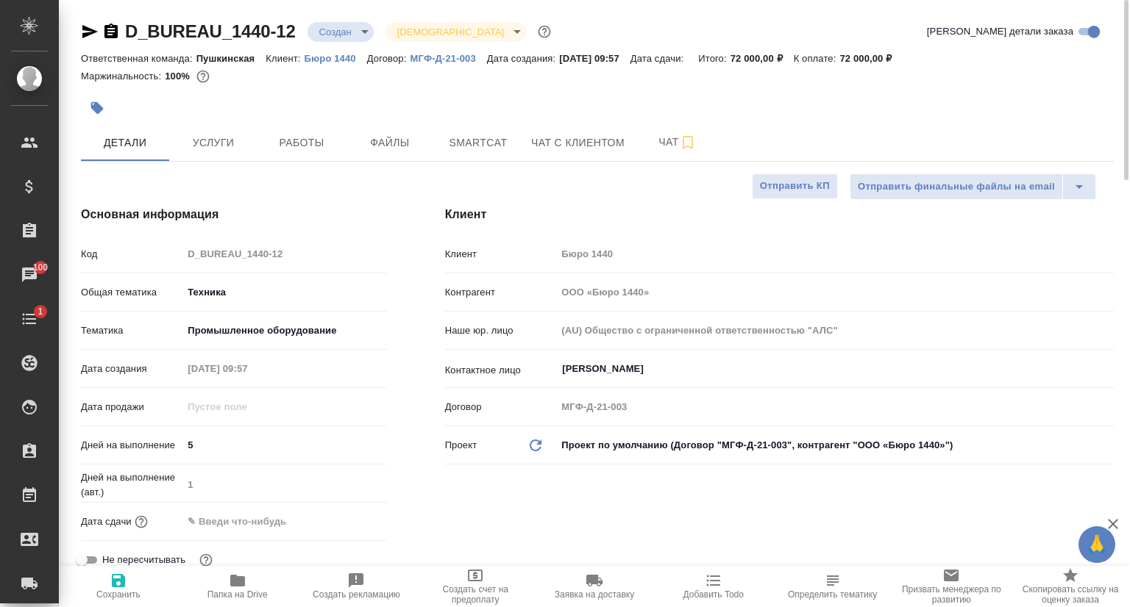
type textarea "x"
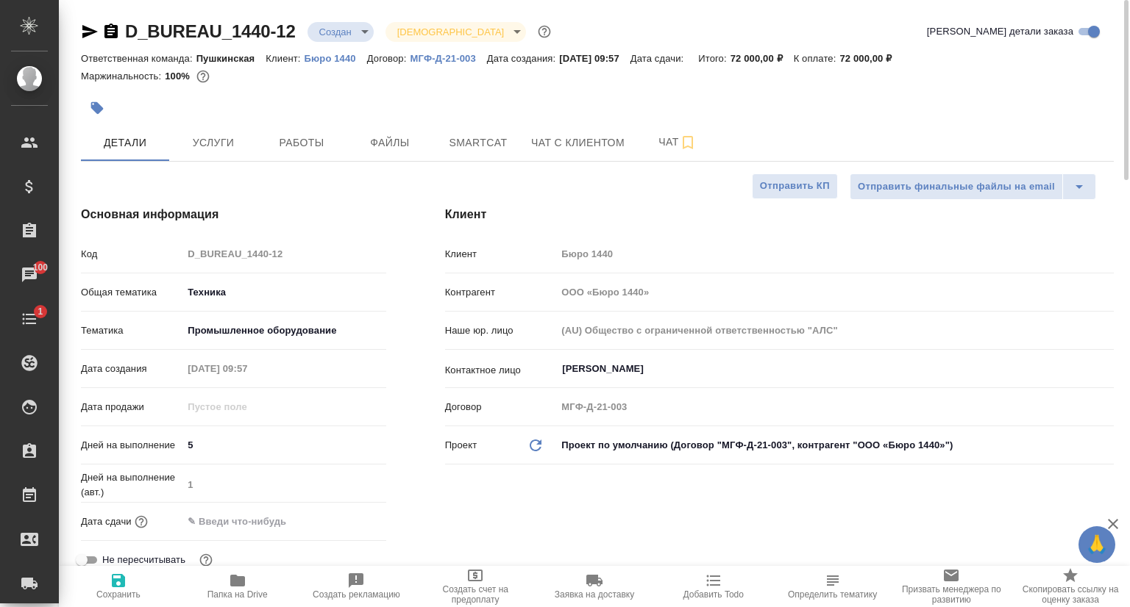
type textarea "x"
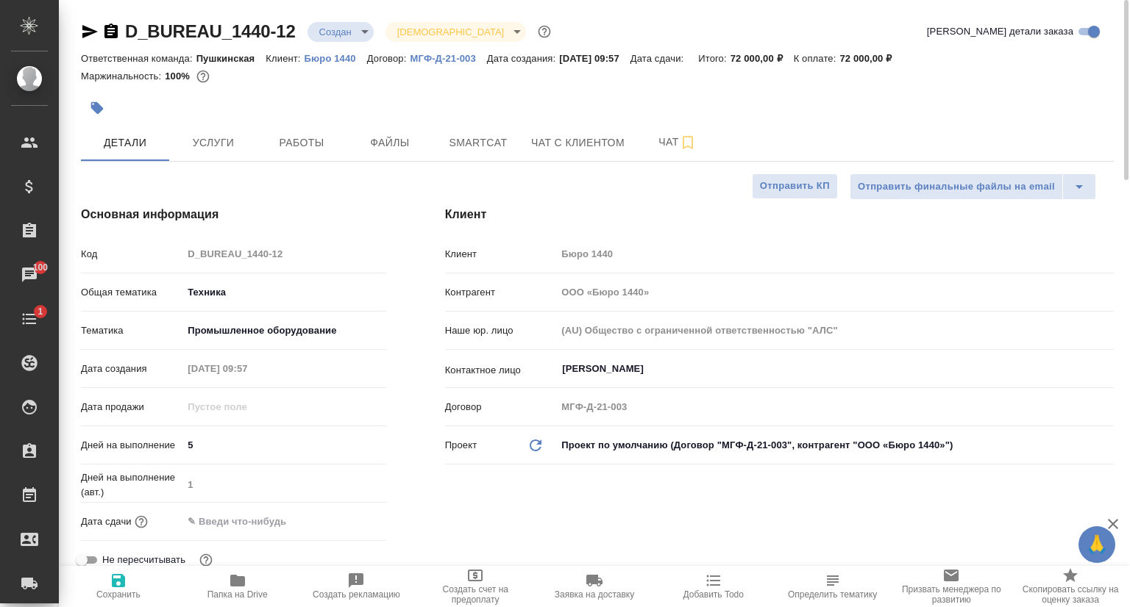
type textarea "x"
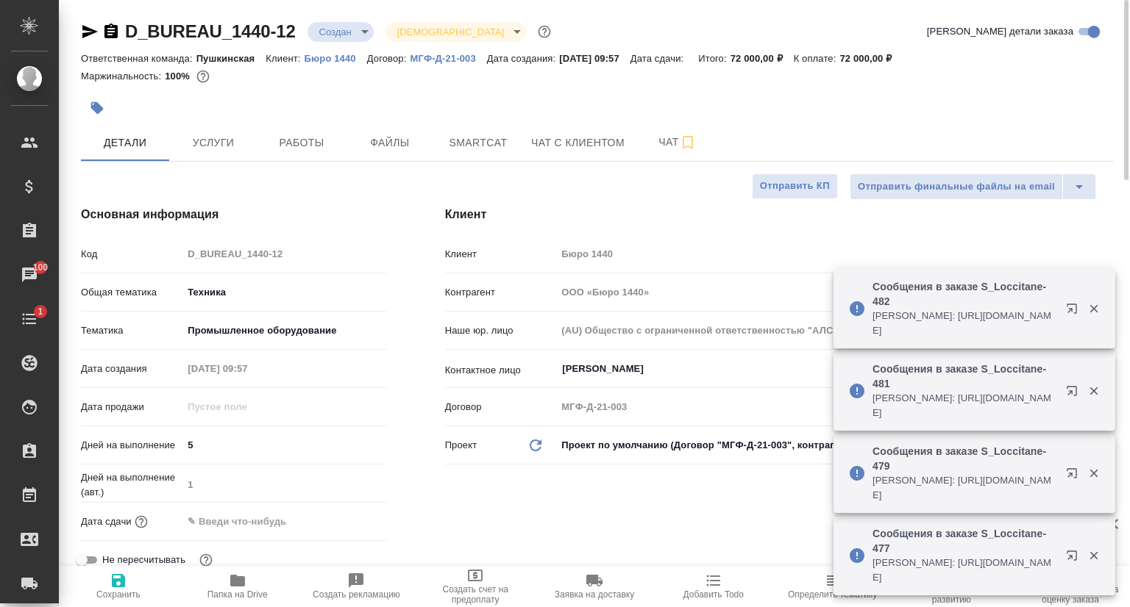
click at [327, 59] on p "Бюро 1440" at bounding box center [335, 58] width 63 height 11
type textarea "x"
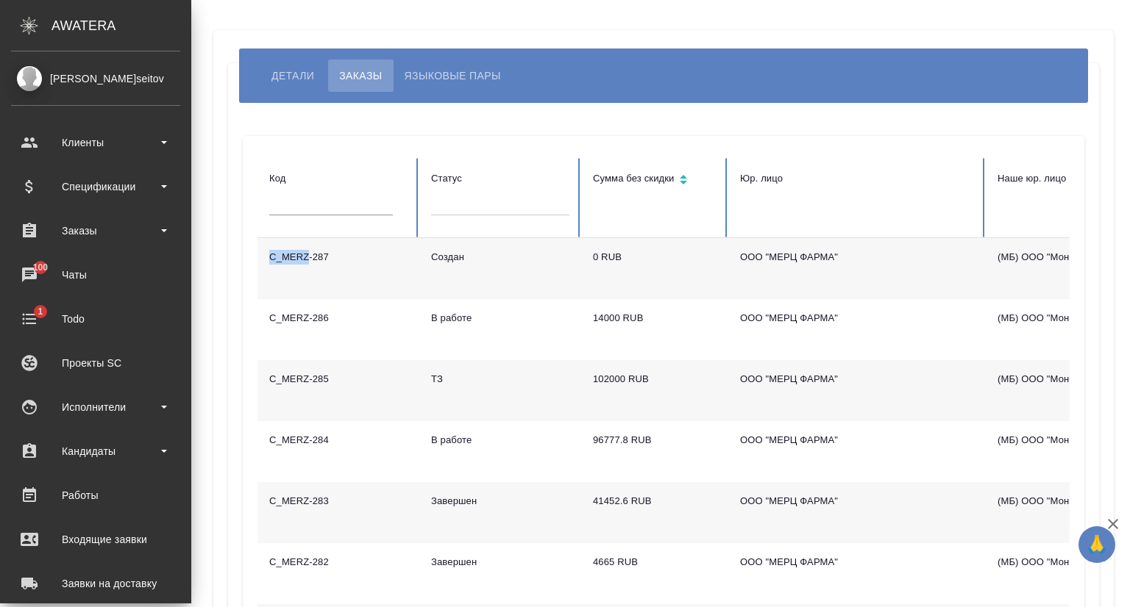
scroll to position [60, 0]
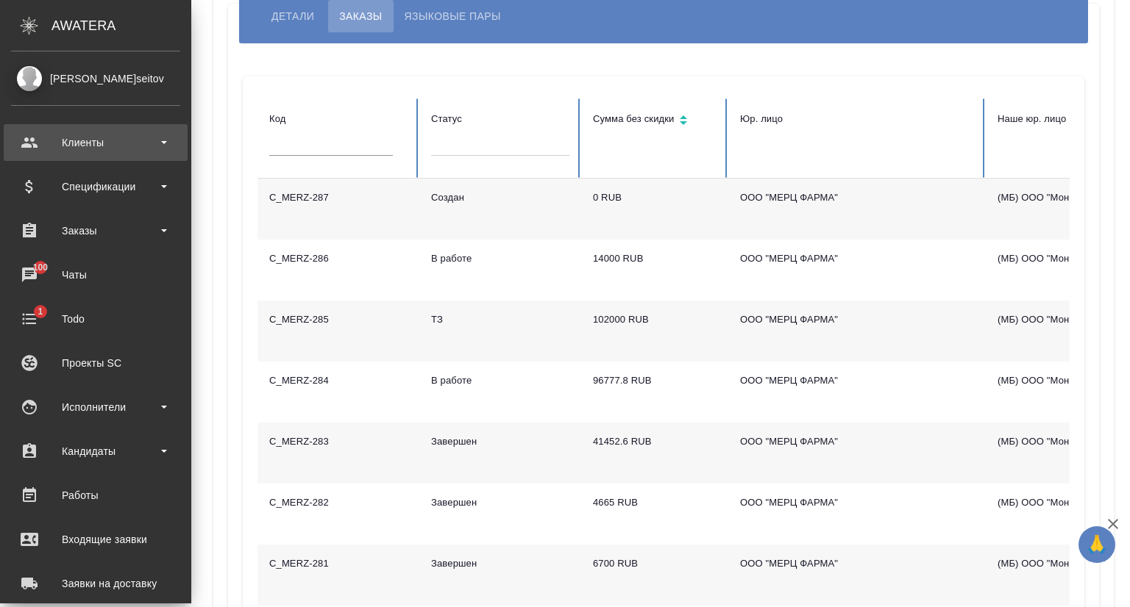
click at [84, 148] on div "Клиенты" at bounding box center [95, 143] width 169 height 22
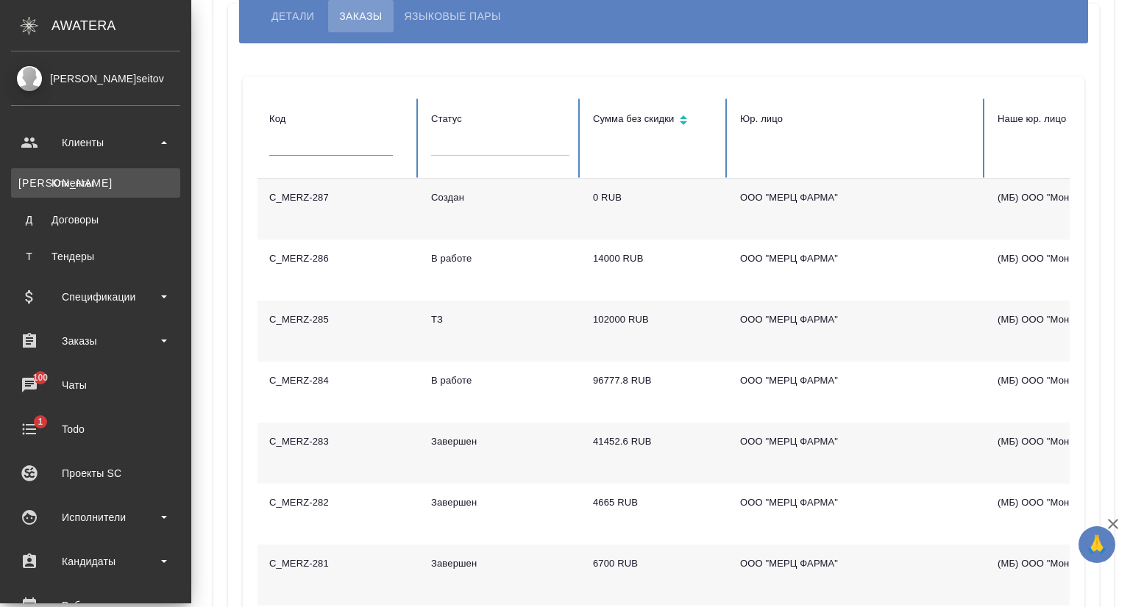
click at [84, 173] on link "К Клиенты" at bounding box center [95, 182] width 169 height 29
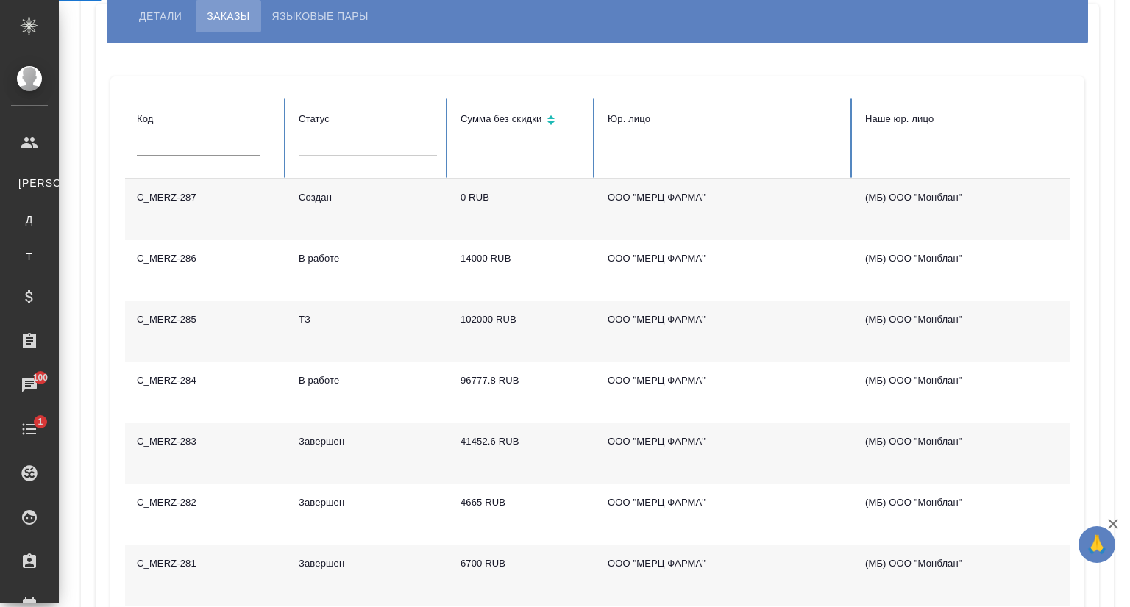
select select "RU"
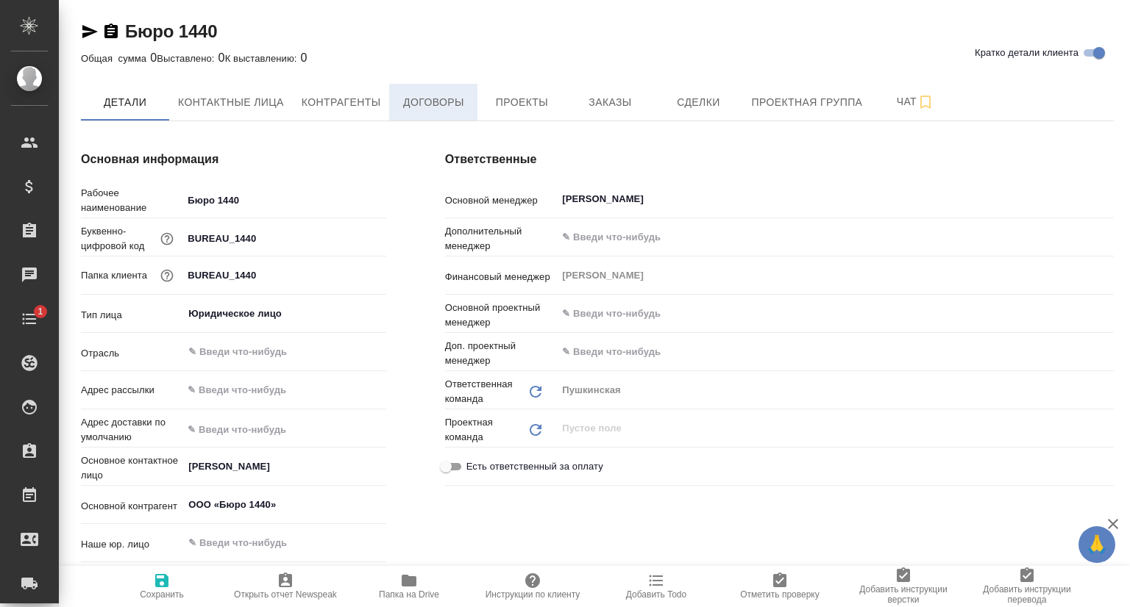
type textarea "x"
click at [421, 104] on span "Договоры" at bounding box center [433, 102] width 71 height 18
type textarea "x"
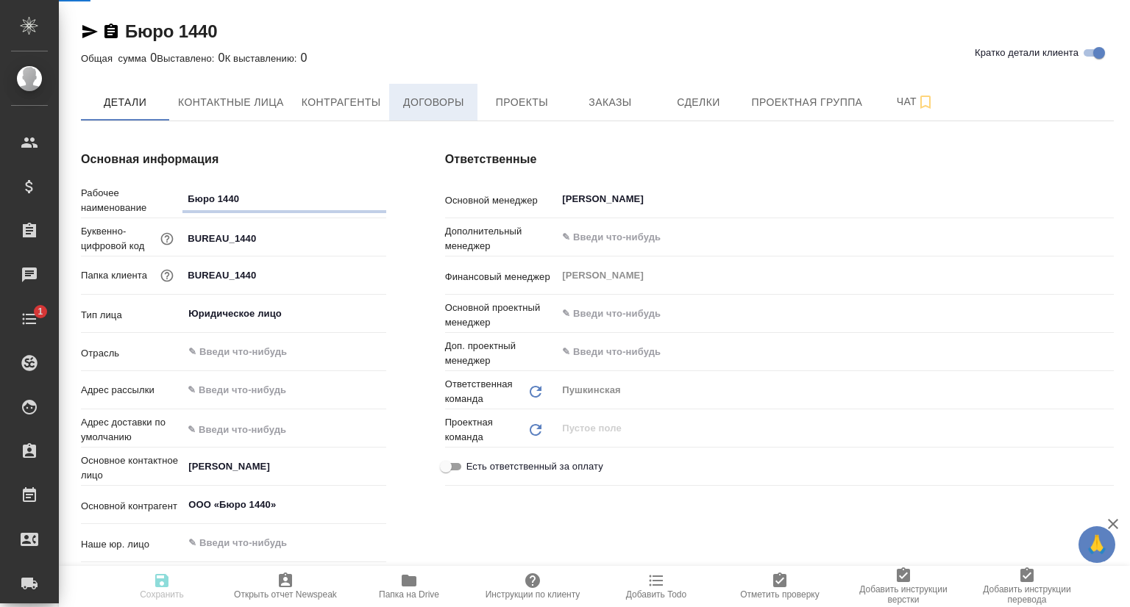
type textarea "x"
